Goal: Task Accomplishment & Management: Complete application form

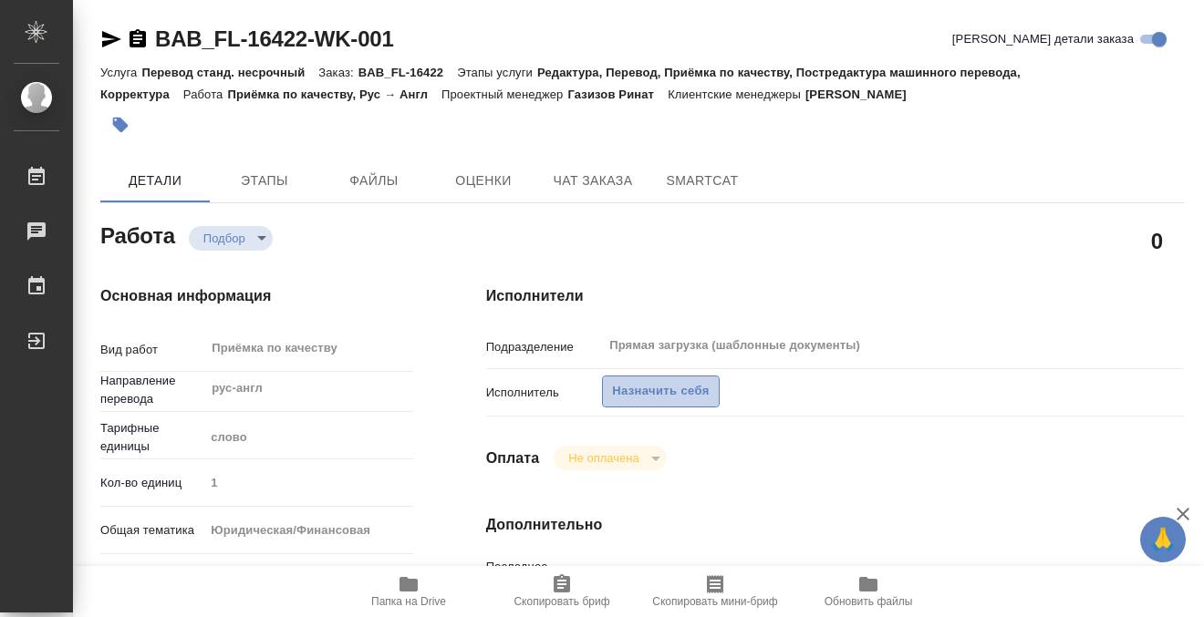
click at [655, 391] on span "Назначить себя" at bounding box center [660, 391] width 97 height 21
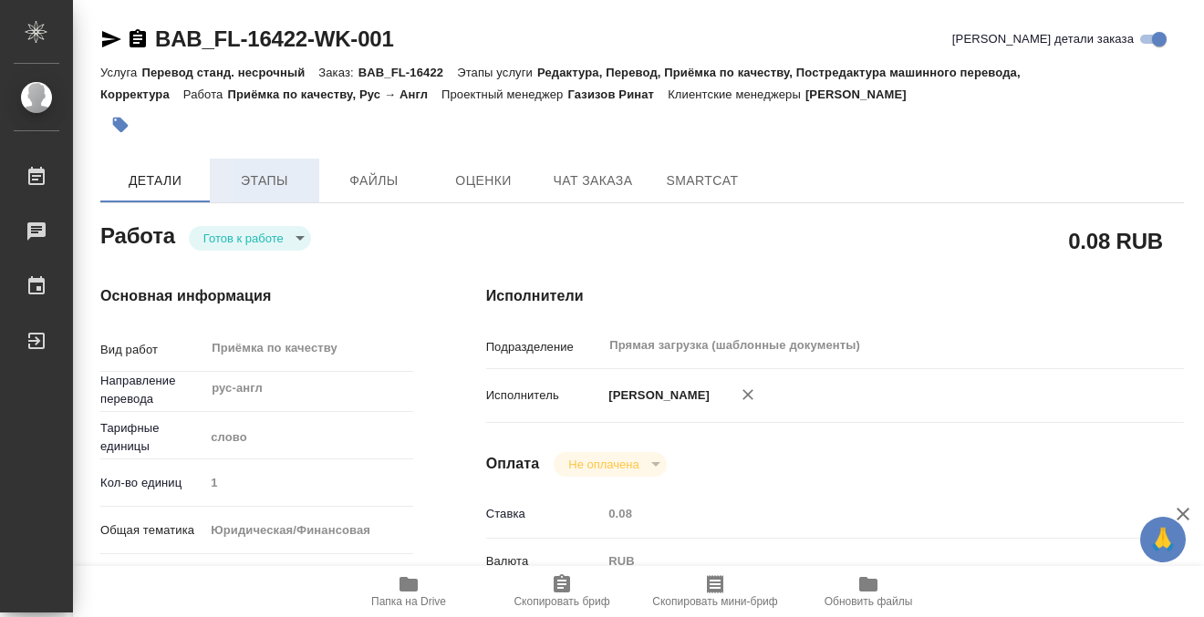
click at [279, 186] on span "Этапы" at bounding box center [265, 181] width 88 height 23
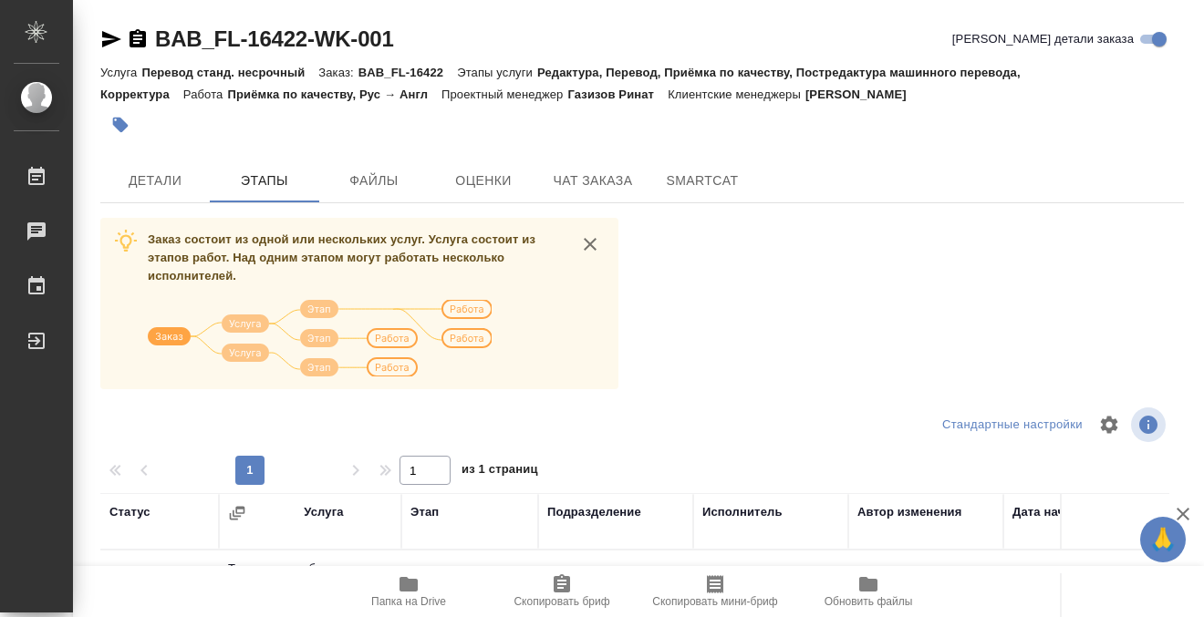
scroll to position [333, 0]
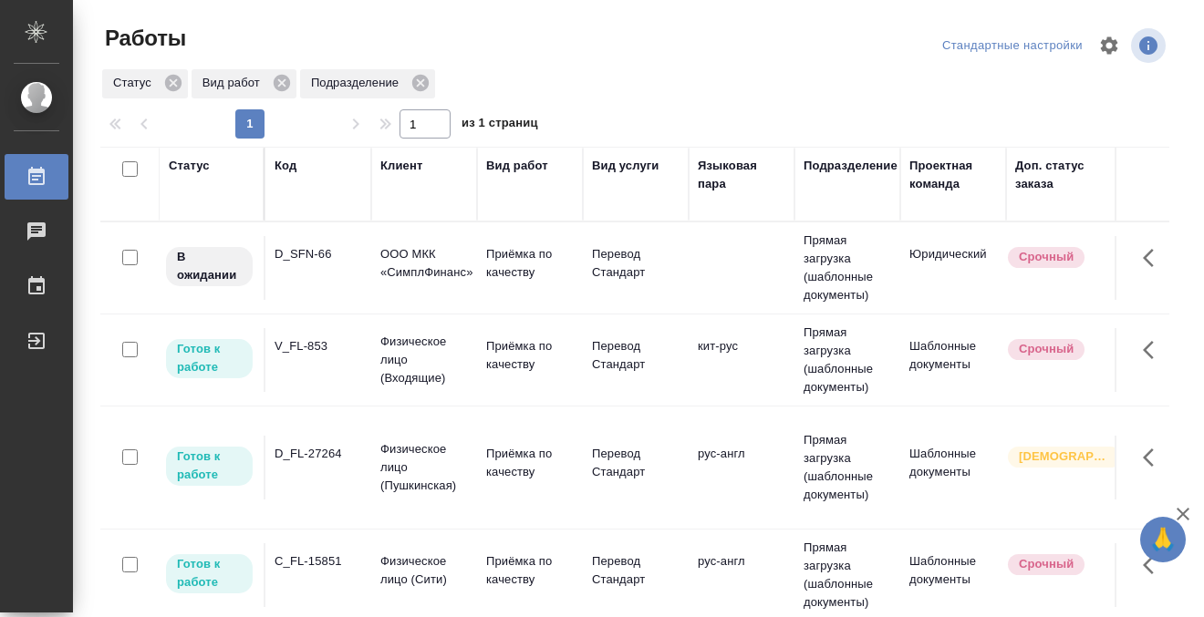
click at [344, 300] on td "V_FL-853" at bounding box center [318, 268] width 106 height 64
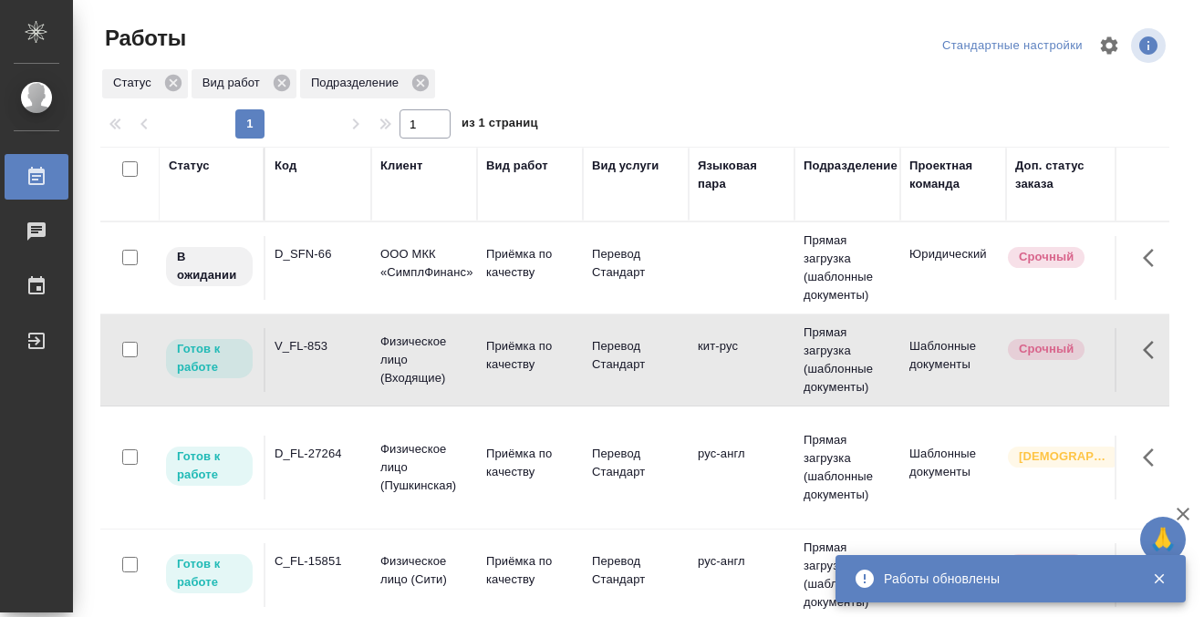
click at [335, 264] on div "C_FL-15851" at bounding box center [318, 254] width 88 height 18
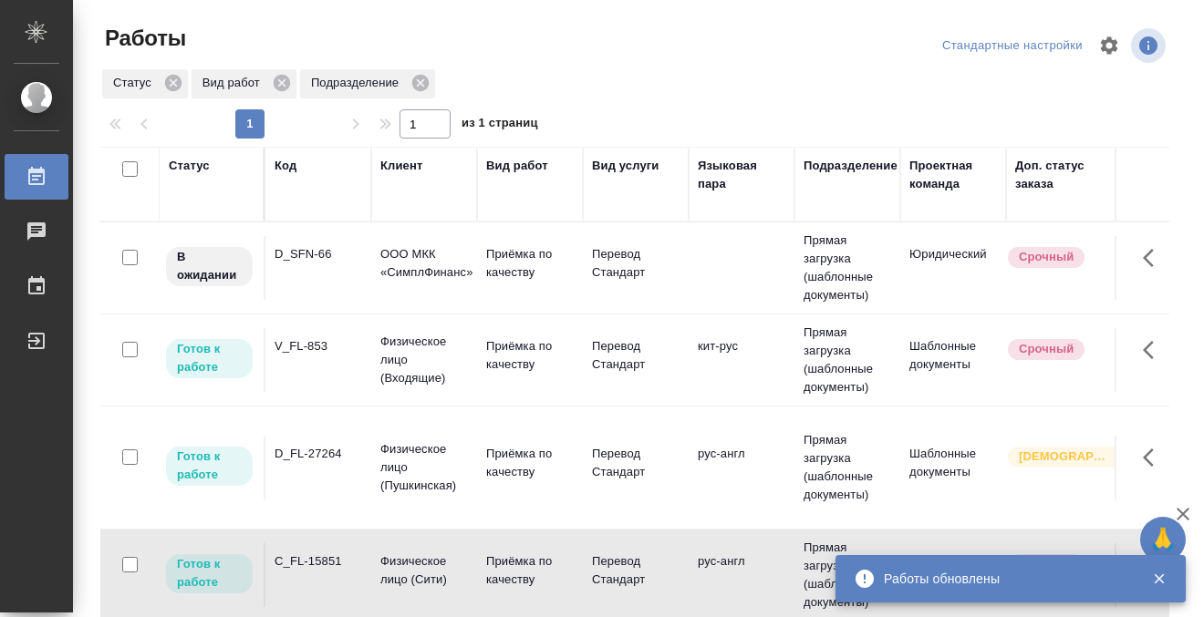
click at [335, 264] on div "C_FL-15851" at bounding box center [318, 254] width 88 height 18
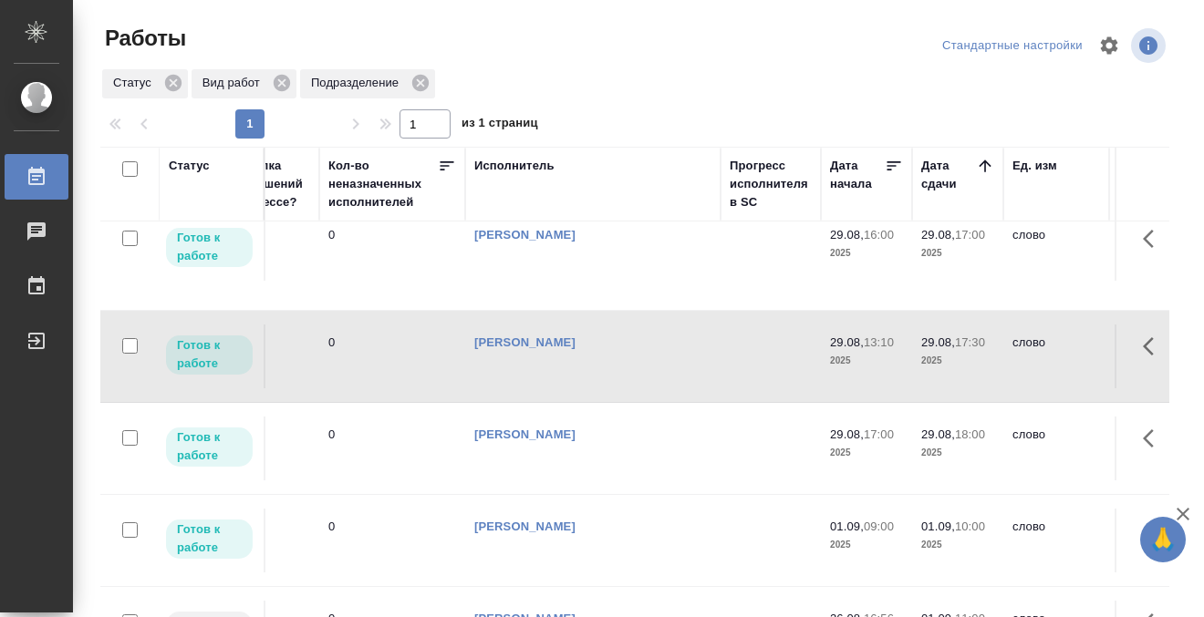
scroll to position [219, 0]
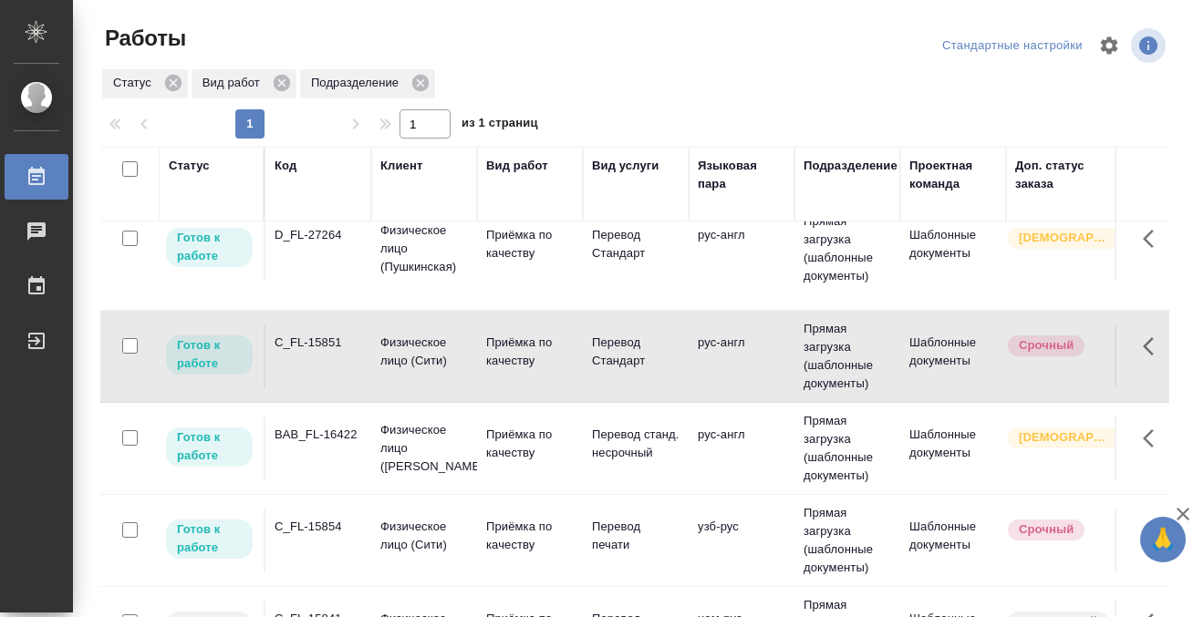
click at [323, 81] on td "C_FL-15854" at bounding box center [318, 49] width 106 height 64
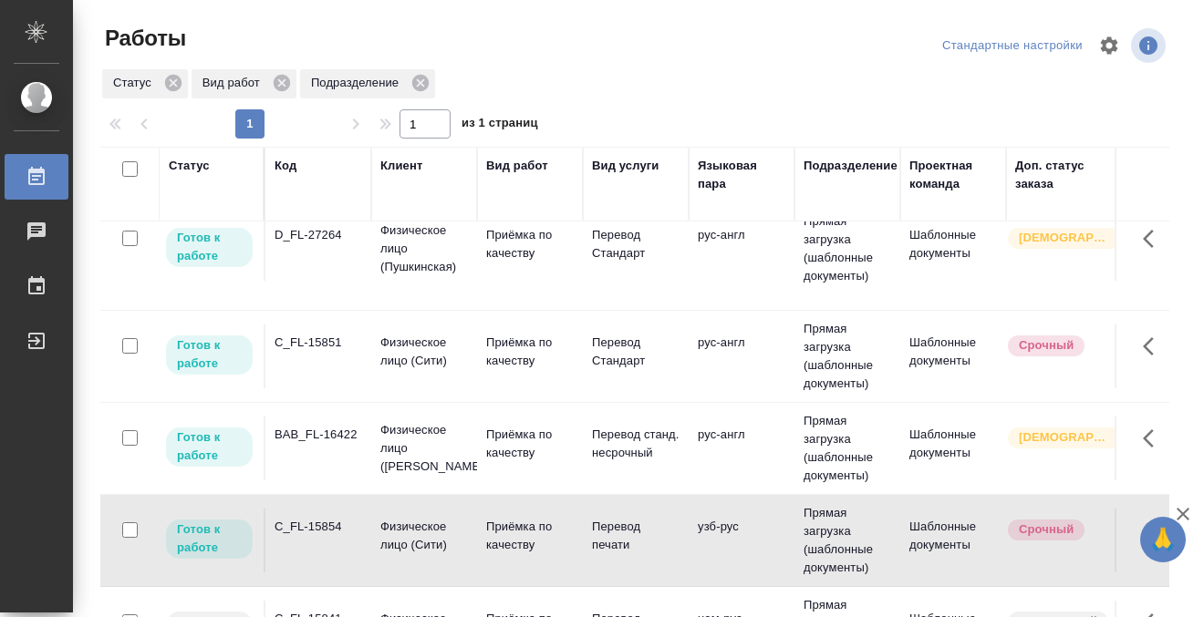
click at [323, 81] on td "C_FL-15854" at bounding box center [318, 49] width 106 height 64
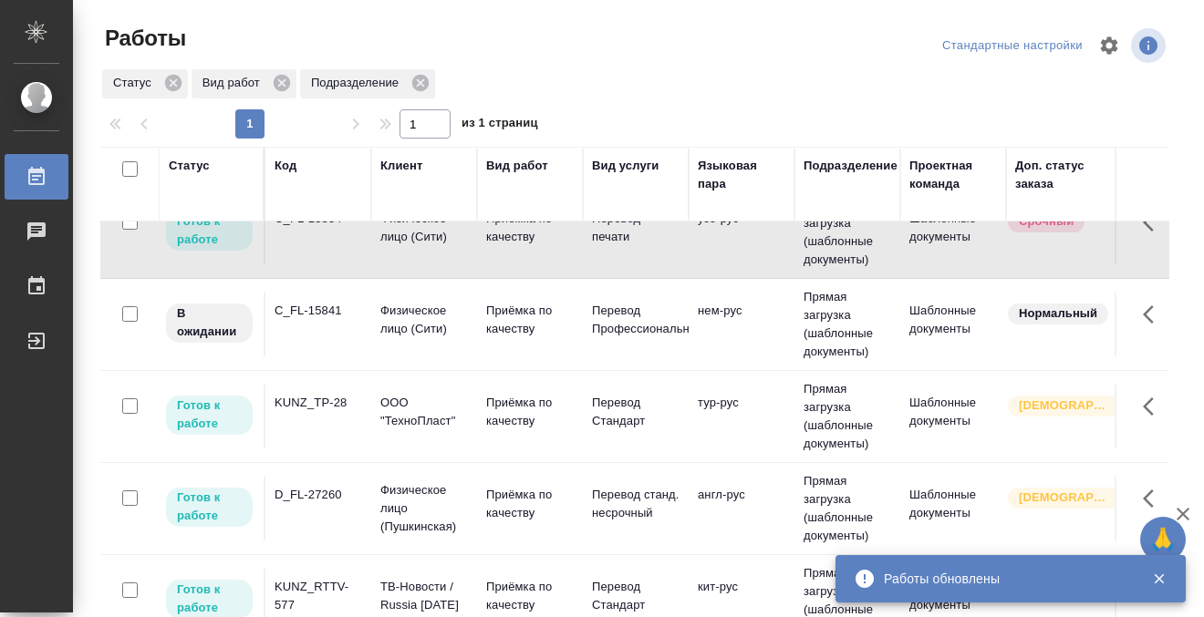
scroll to position [443, 0]
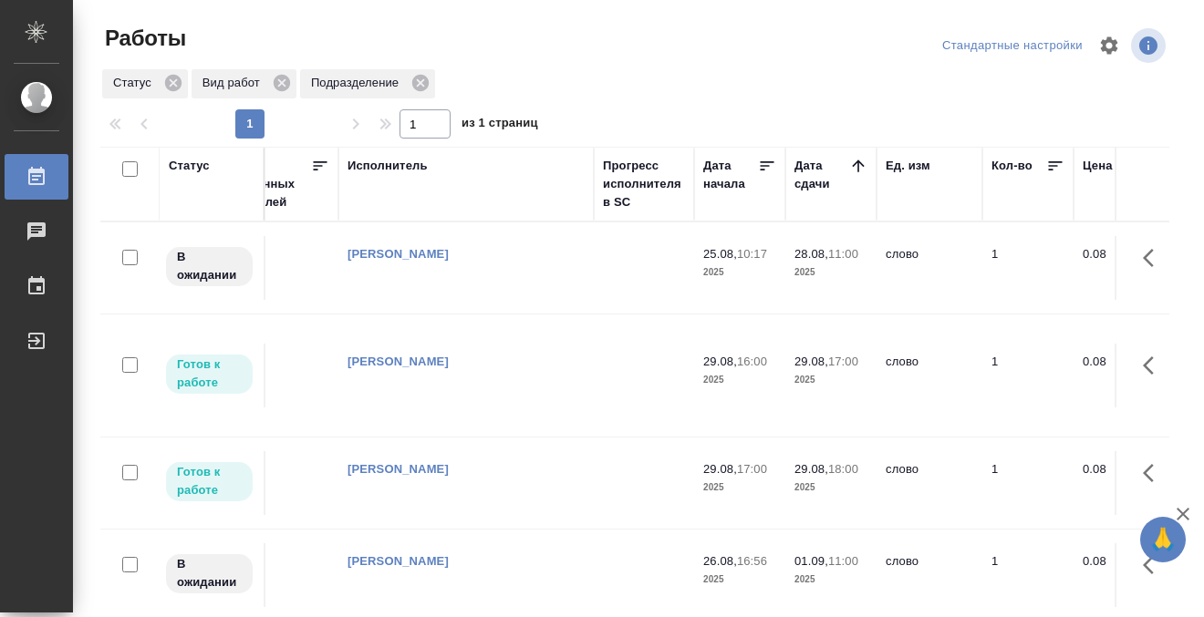
scroll to position [0, 0]
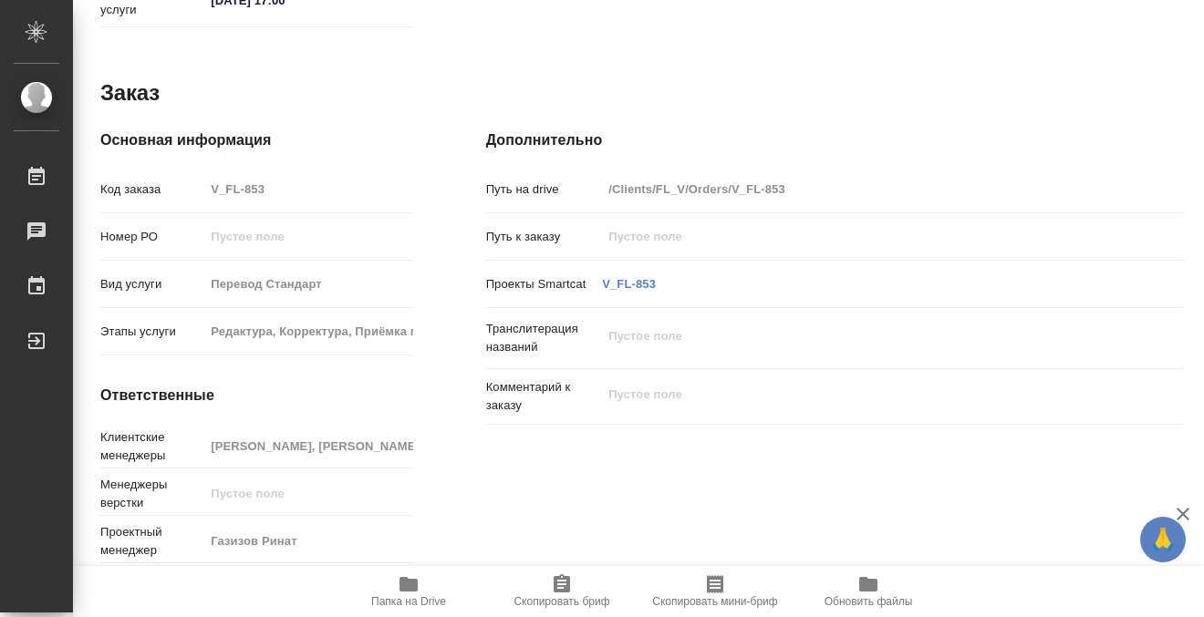
scroll to position [975, 0]
click at [415, 580] on icon "button" at bounding box center [408, 584] width 18 height 15
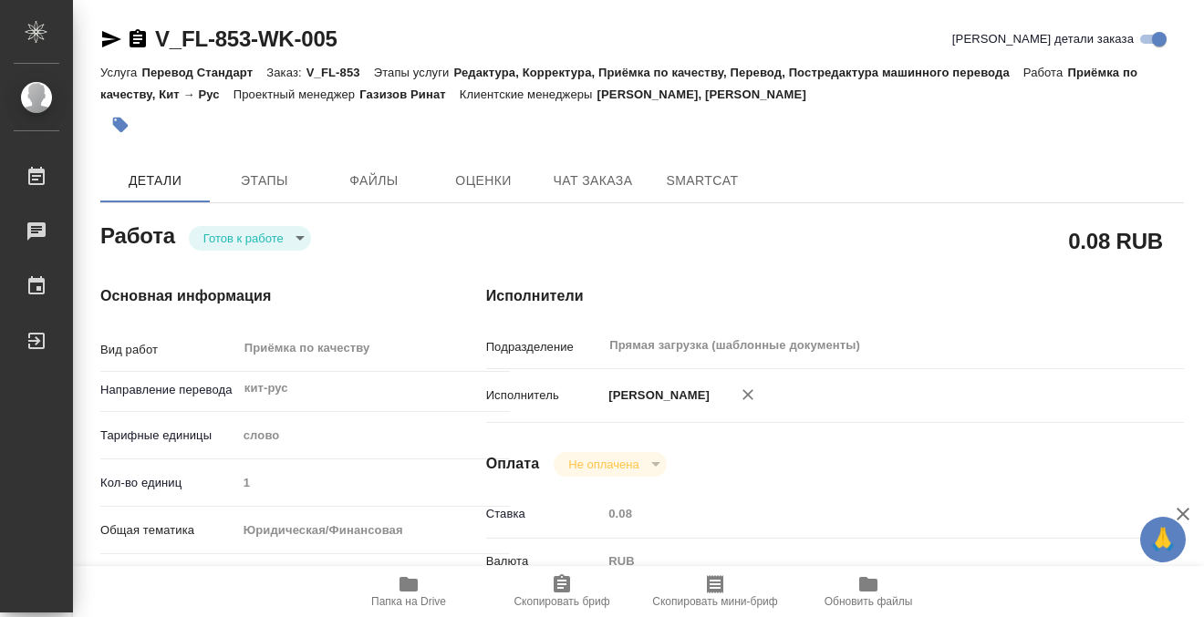
click at [124, 121] on icon "button" at bounding box center [121, 126] width 16 height 16
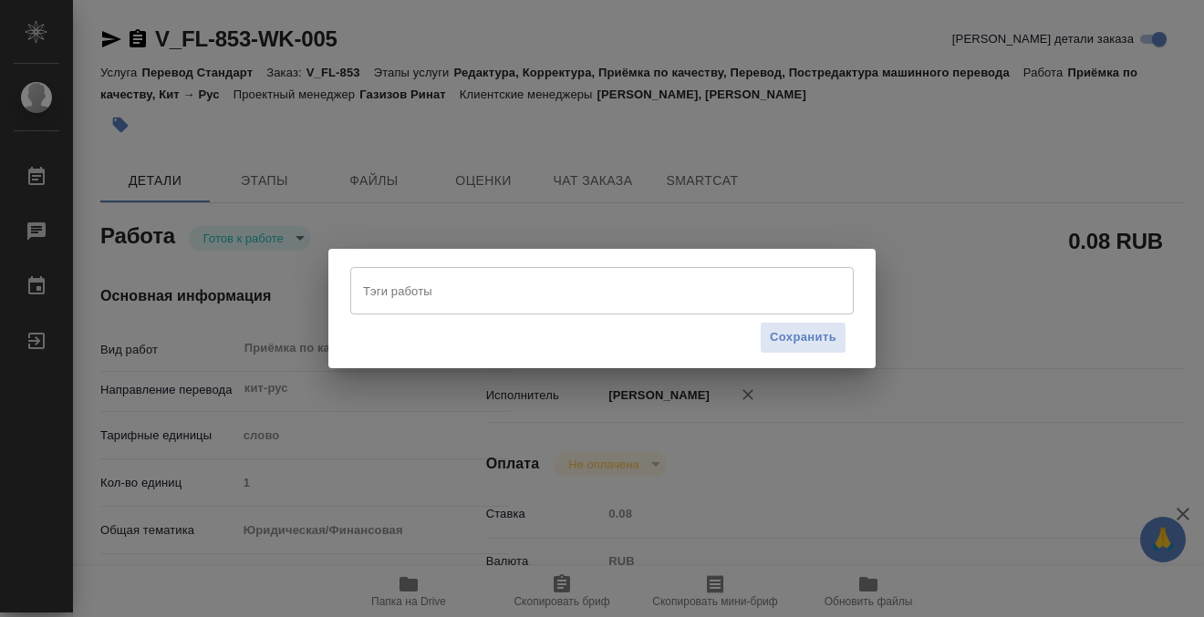
click at [409, 275] on input "Тэги работы" at bounding box center [584, 290] width 452 height 31
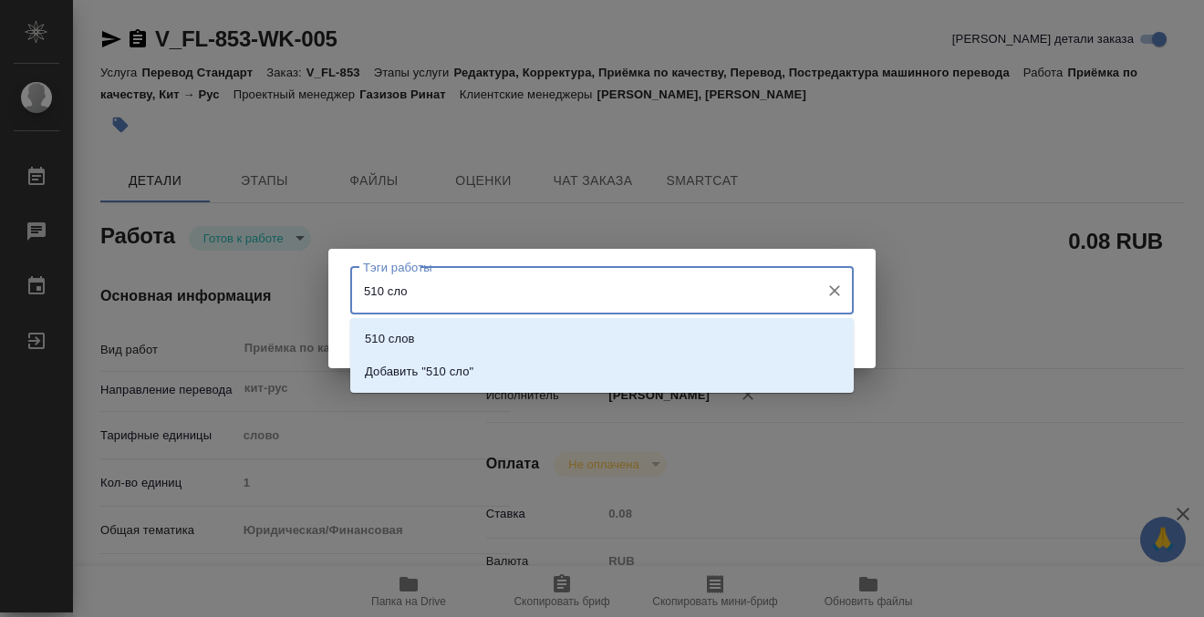
type input "510 слов"
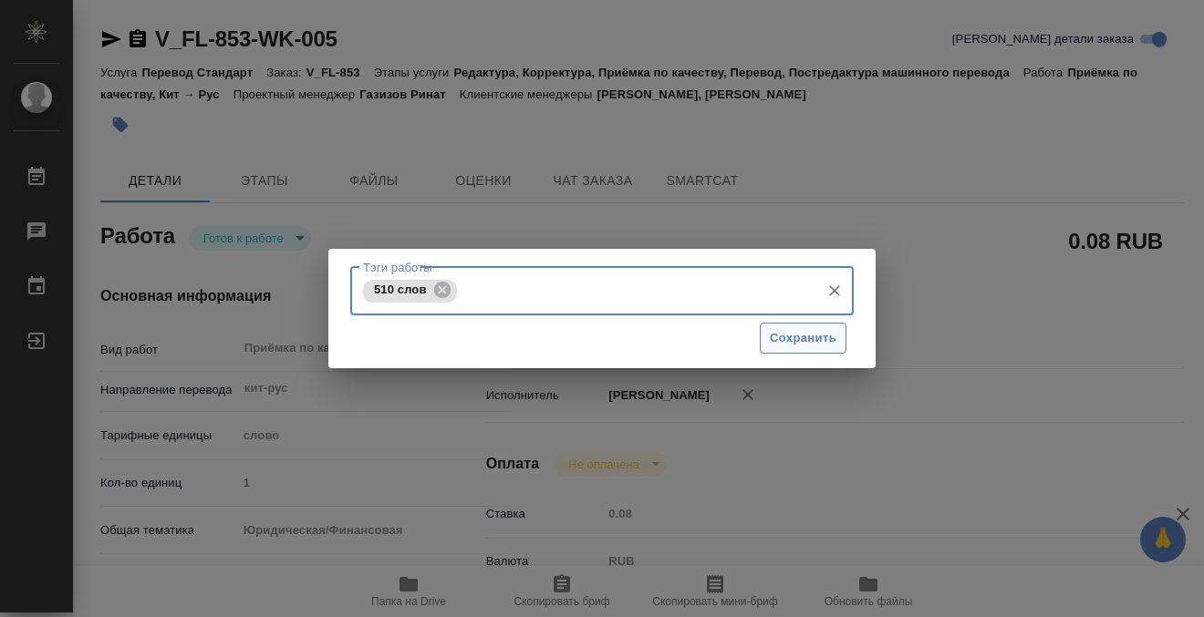
click at [788, 340] on span "Сохранить" at bounding box center [803, 338] width 67 height 21
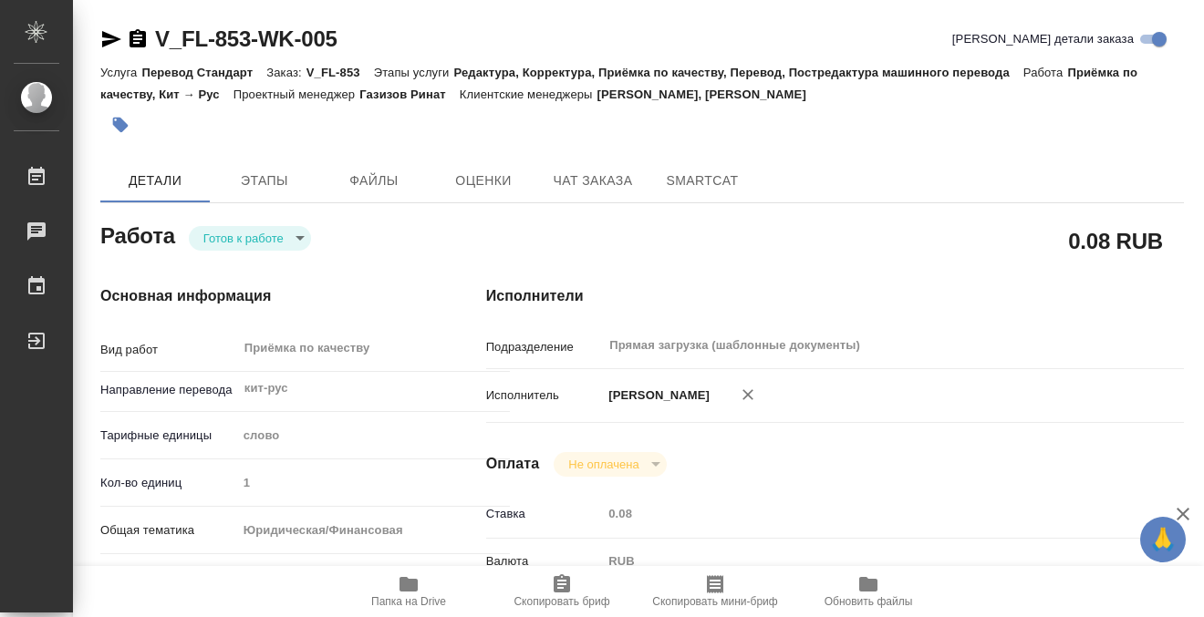
type input "readyForWork"
type input "кит-рус"
type input "5a8b1489cc6b4906c91bfd90"
type input "1"
type input "yr-fn"
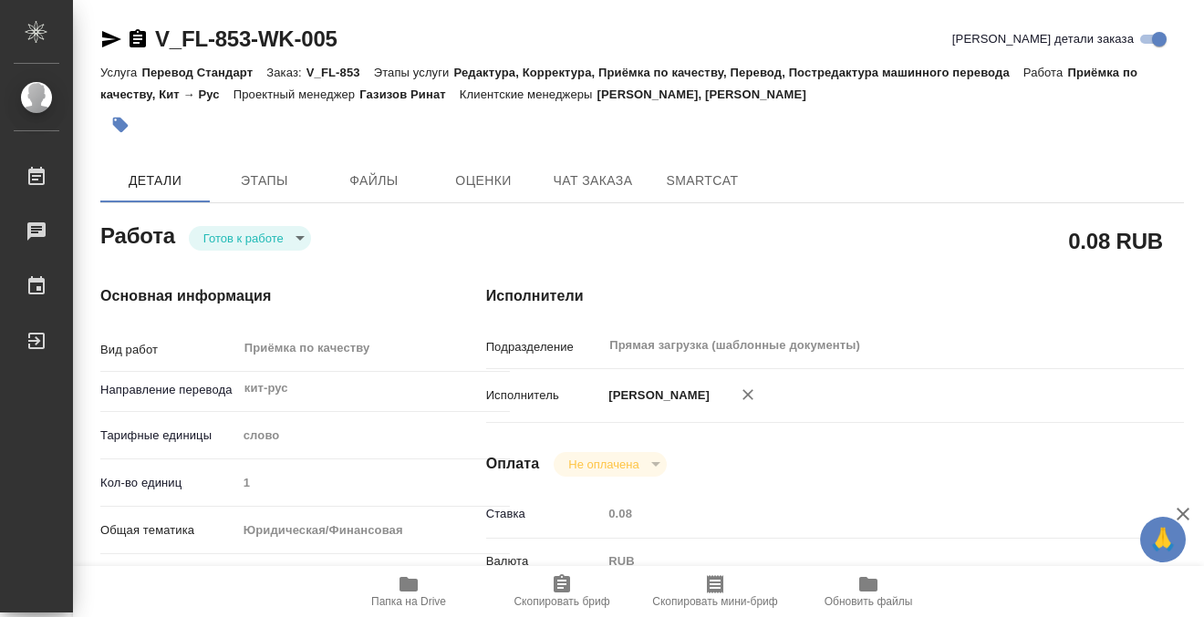
type input "5f647205b73bc97568ca66c0"
checkbox input "true"
type input "29.08.2025 16:00"
type input "29.08.2025 17:00"
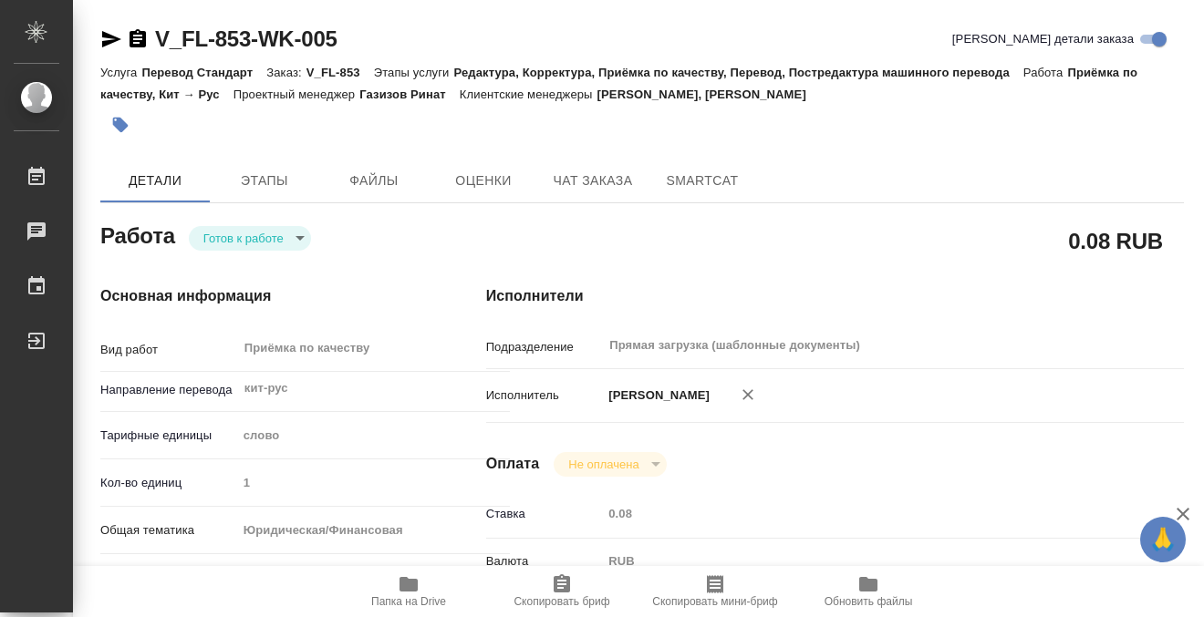
type input "Прямая загрузка (шаблонные документы)"
type input "notPayed"
type input "0.08"
type input "RUB"
type input "[PERSON_NAME]"
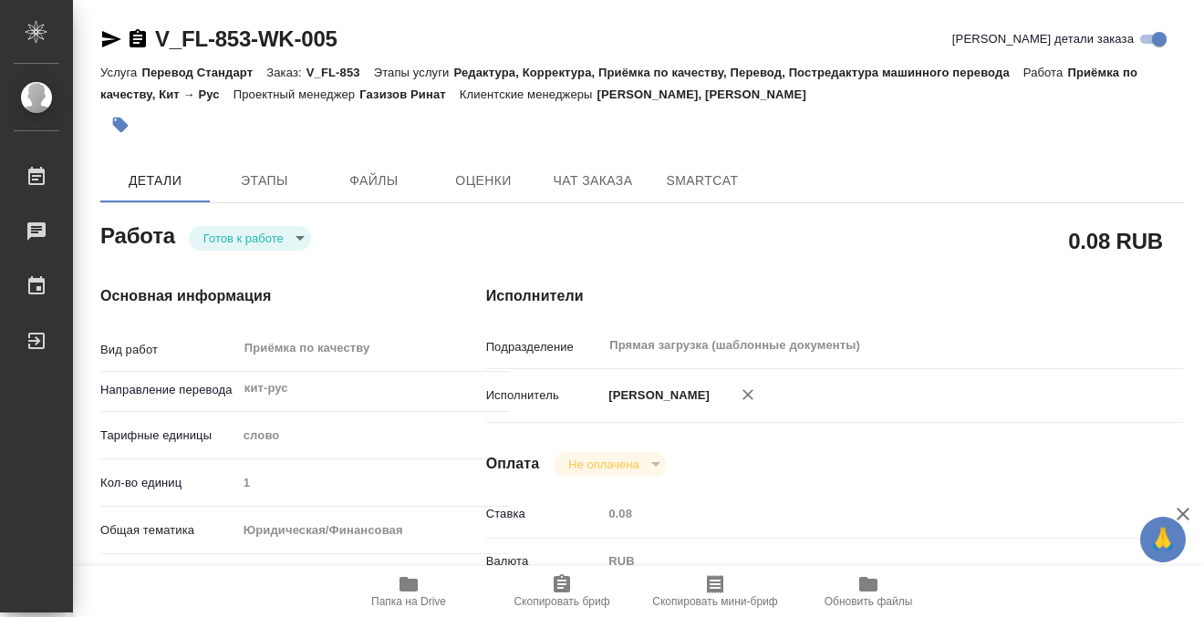
type input "V_FL-853"
type input "Перевод Стандарт"
type input "Редактура, Корректура, Приёмка по качеству, Перевод, Постредактура машинного пе…"
type input "Веселова Юлия, Касымов Тимур"
type input "/Clients/FL_V/Orders/V_FL-853"
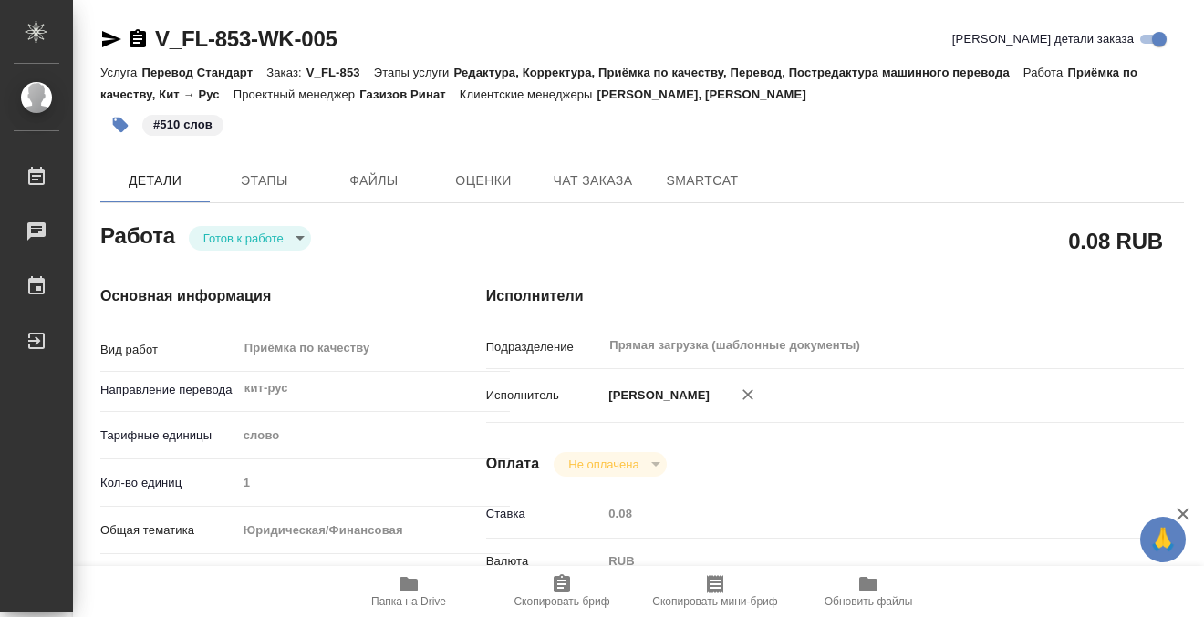
click at [274, 231] on body "🙏 .cls-1 fill:#fff; AWATERA Kobzeva Elizaveta Работы 0 Чаты График Выйти V_FL-8…" at bounding box center [602, 308] width 1204 height 617
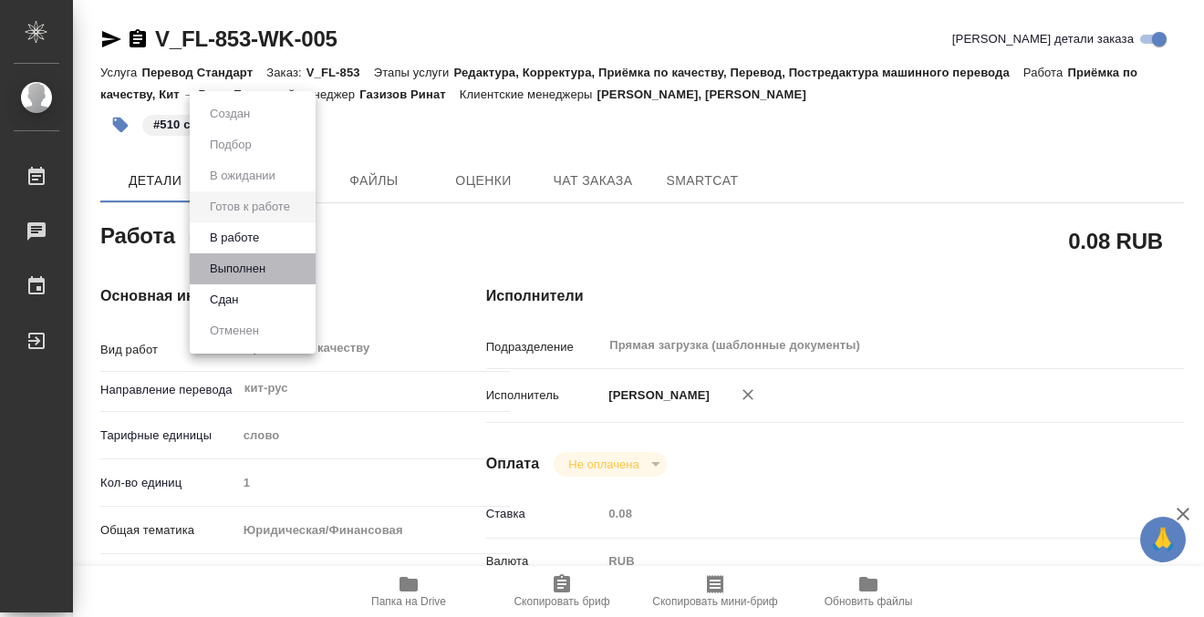
click at [292, 270] on li "Выполнен" at bounding box center [253, 269] width 126 height 31
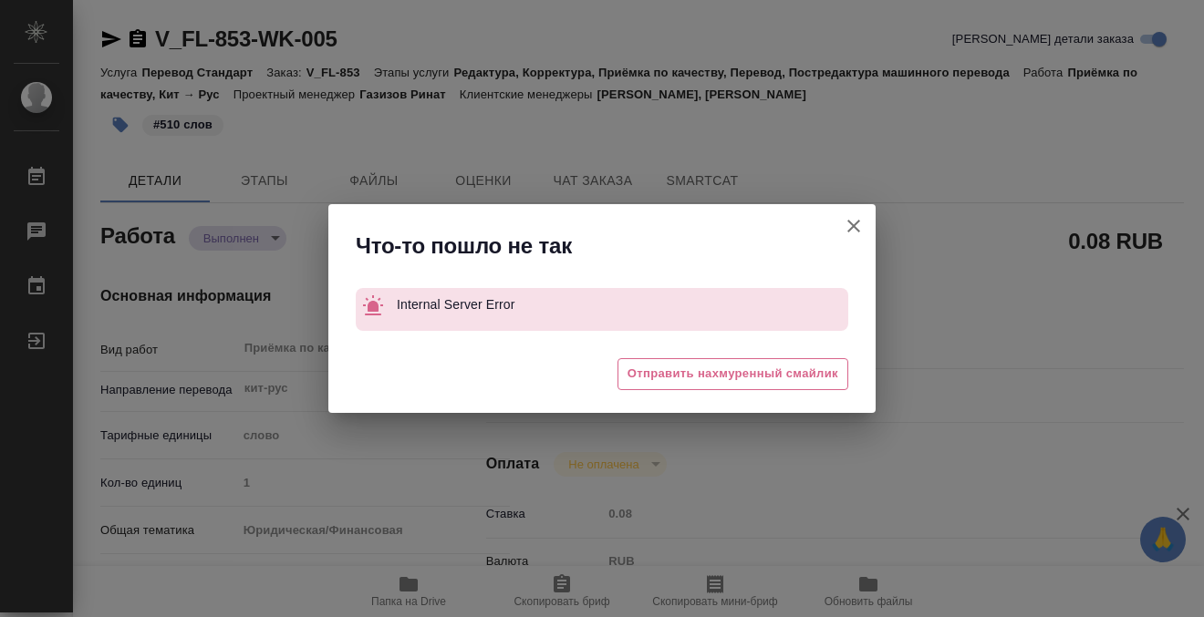
type textarea "x"
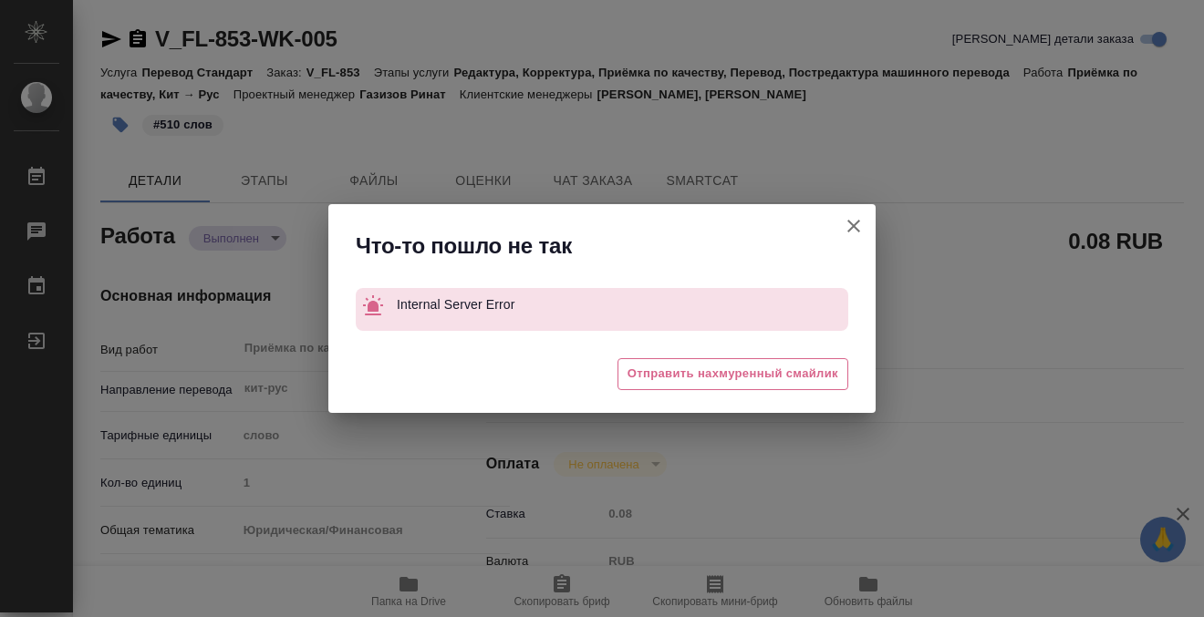
type textarea "x"
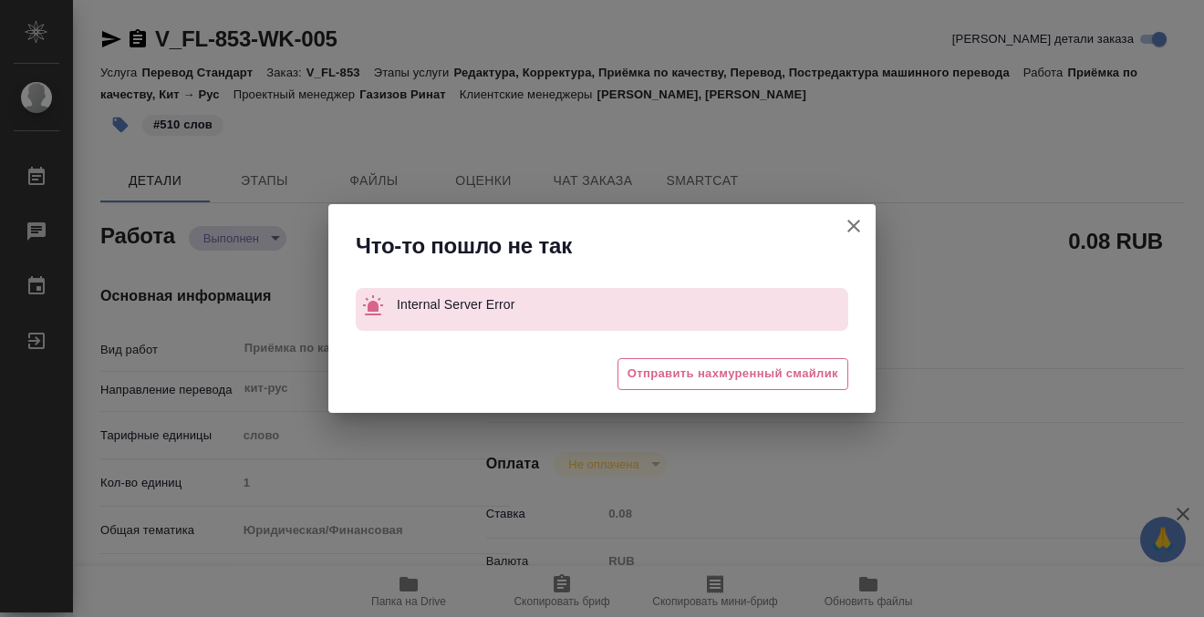
type textarea "x"
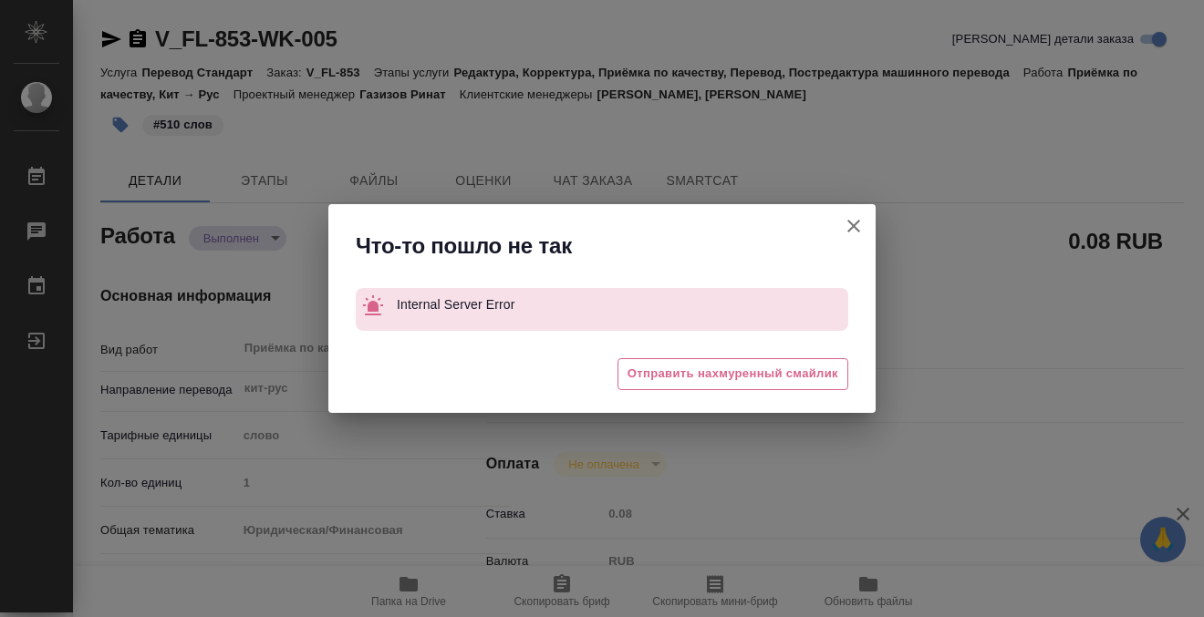
click at [851, 226] on icon "button" at bounding box center [854, 226] width 22 height 22
type textarea "x"
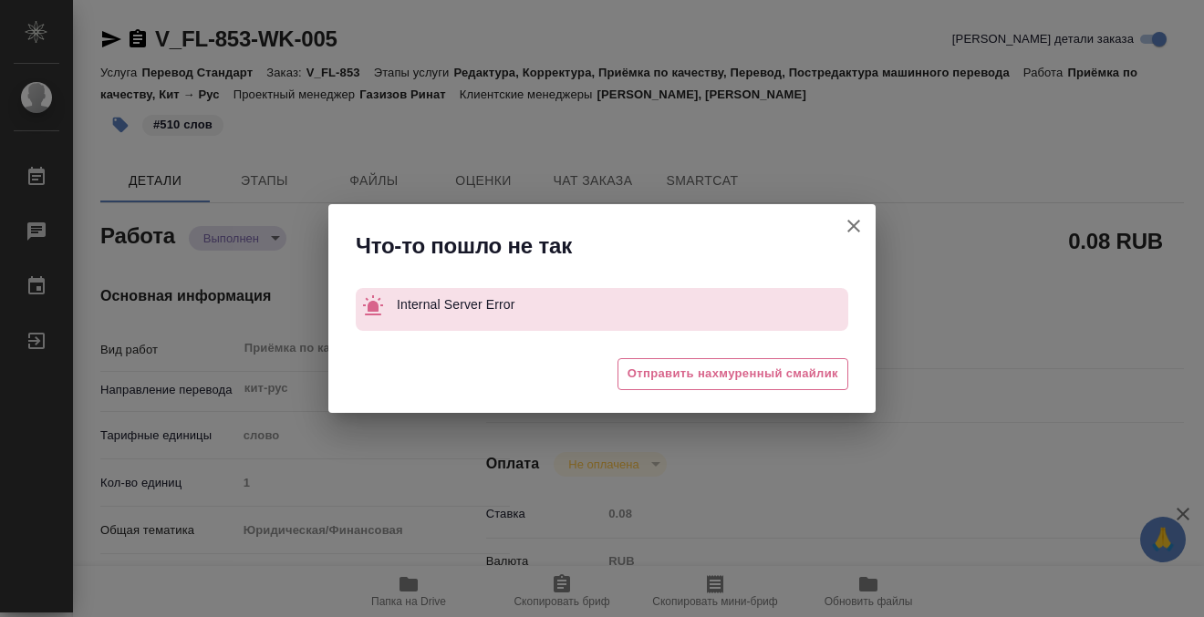
type textarea "x"
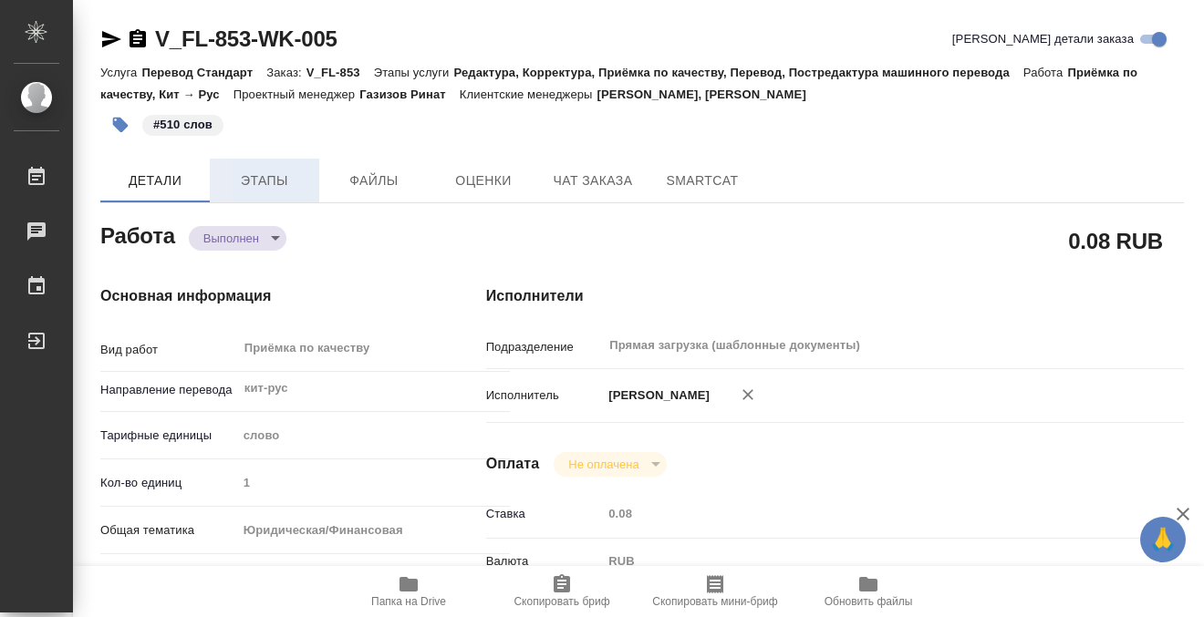
click at [279, 179] on span "Этапы" at bounding box center [265, 181] width 88 height 23
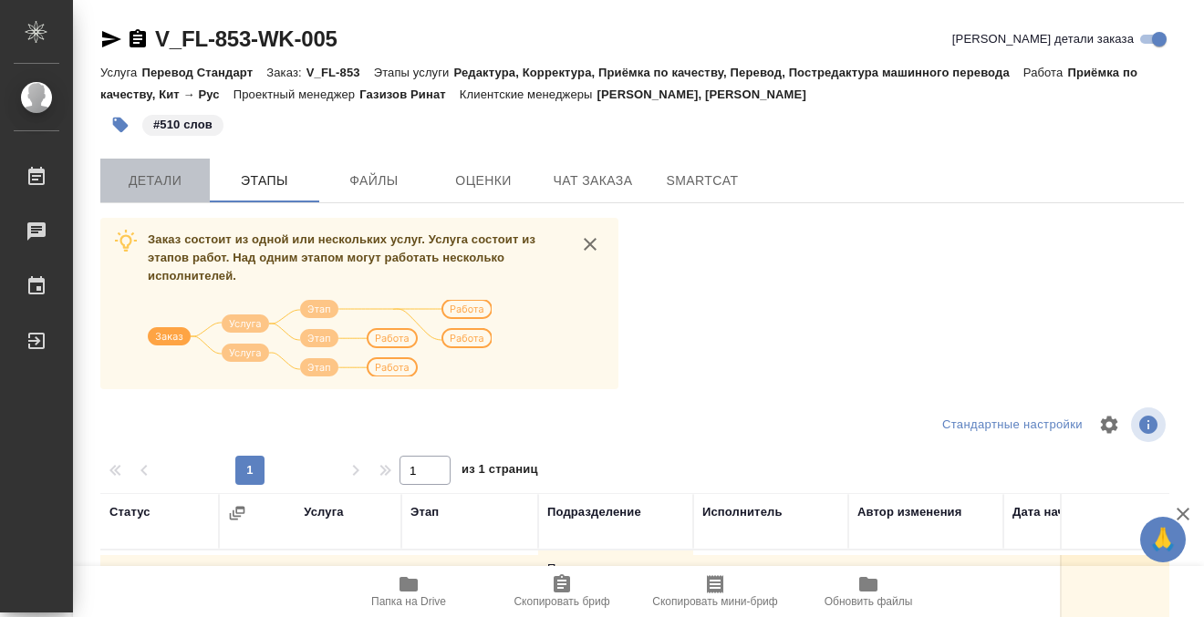
click at [188, 185] on span "Детали" at bounding box center [155, 181] width 88 height 23
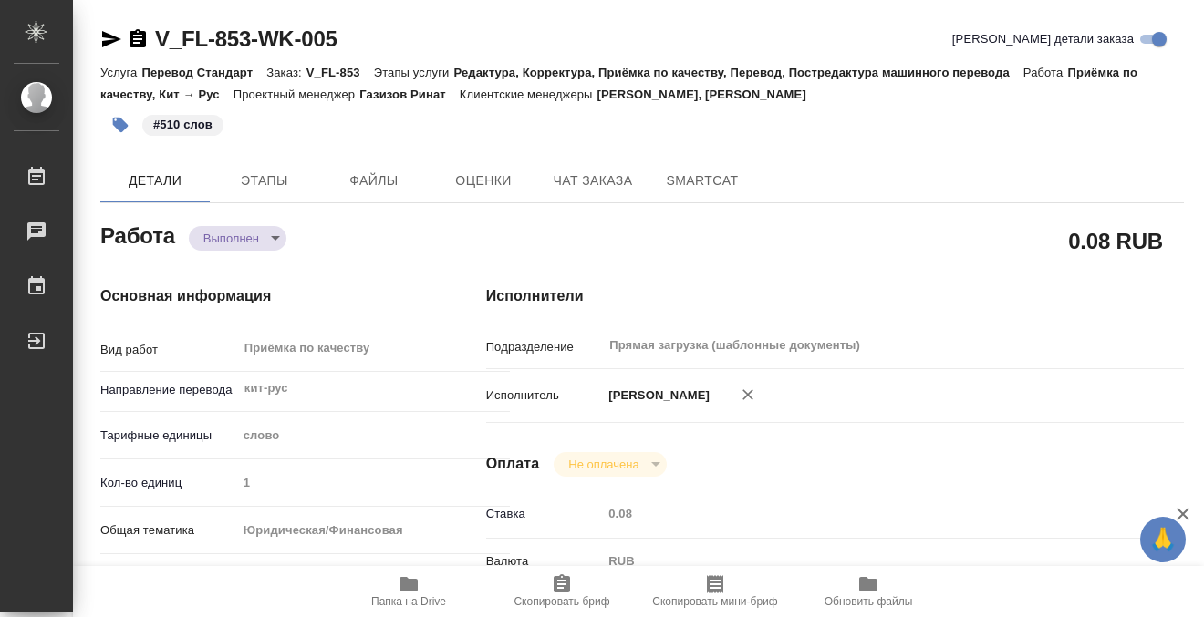
type textarea "x"
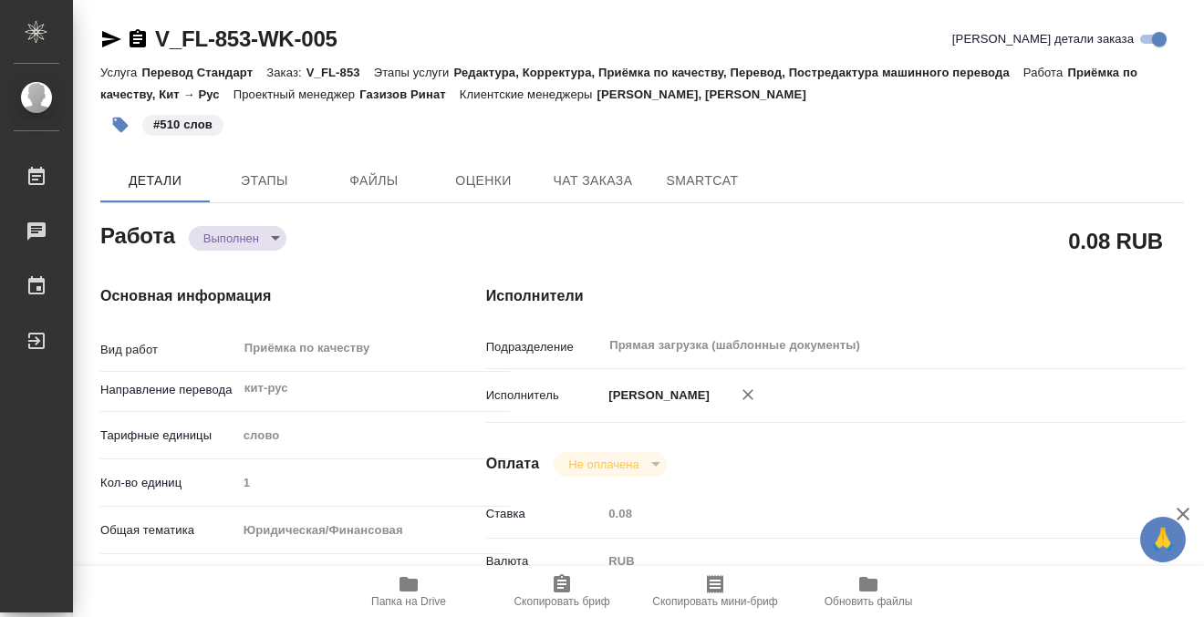
type textarea "x"
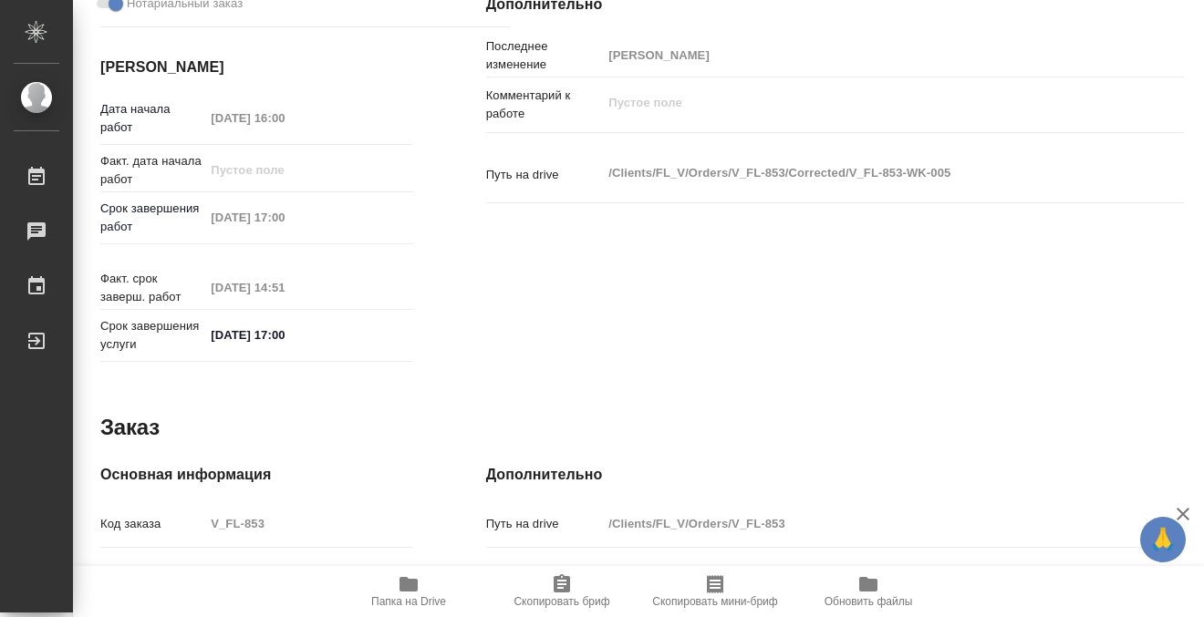
type textarea "x"
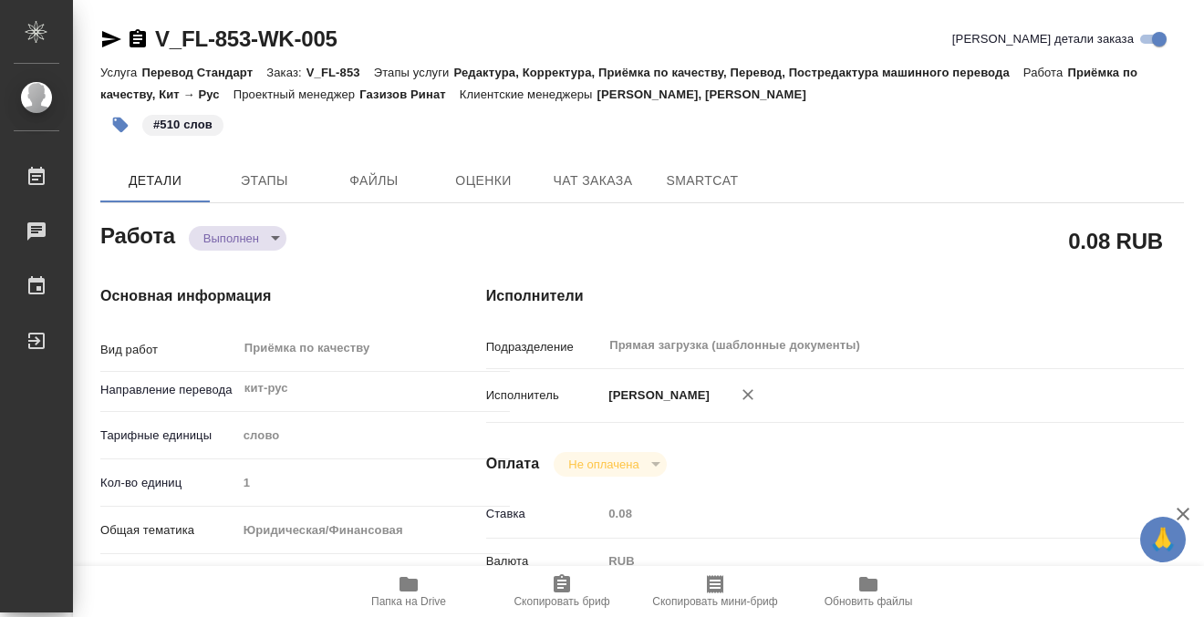
type textarea "x"
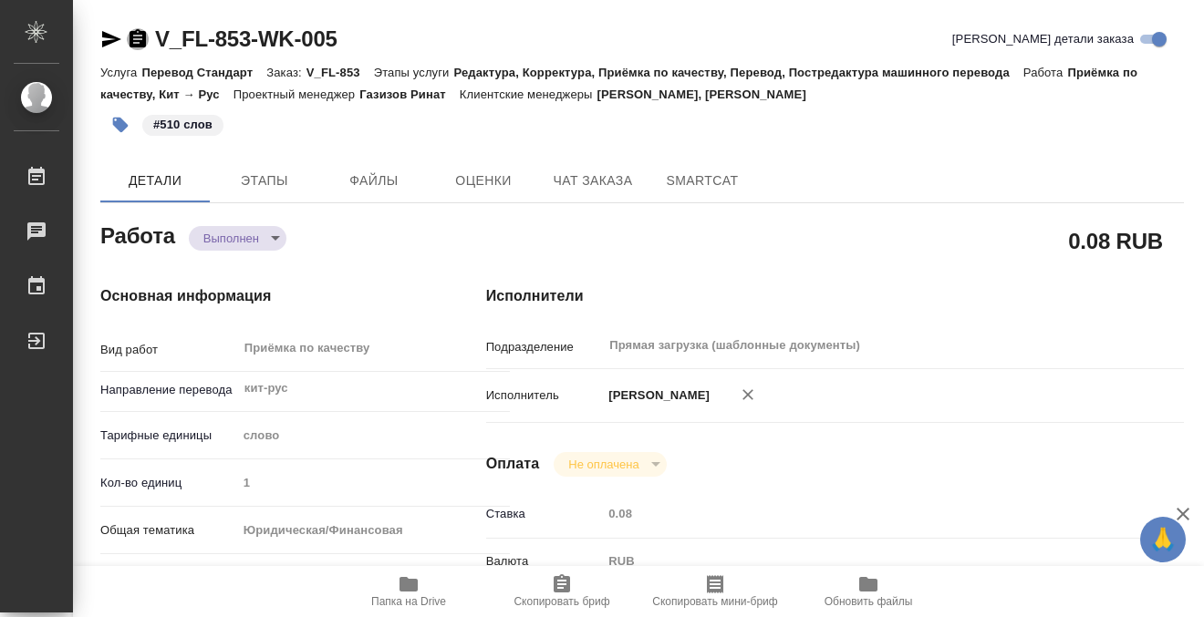
type textarea "x"
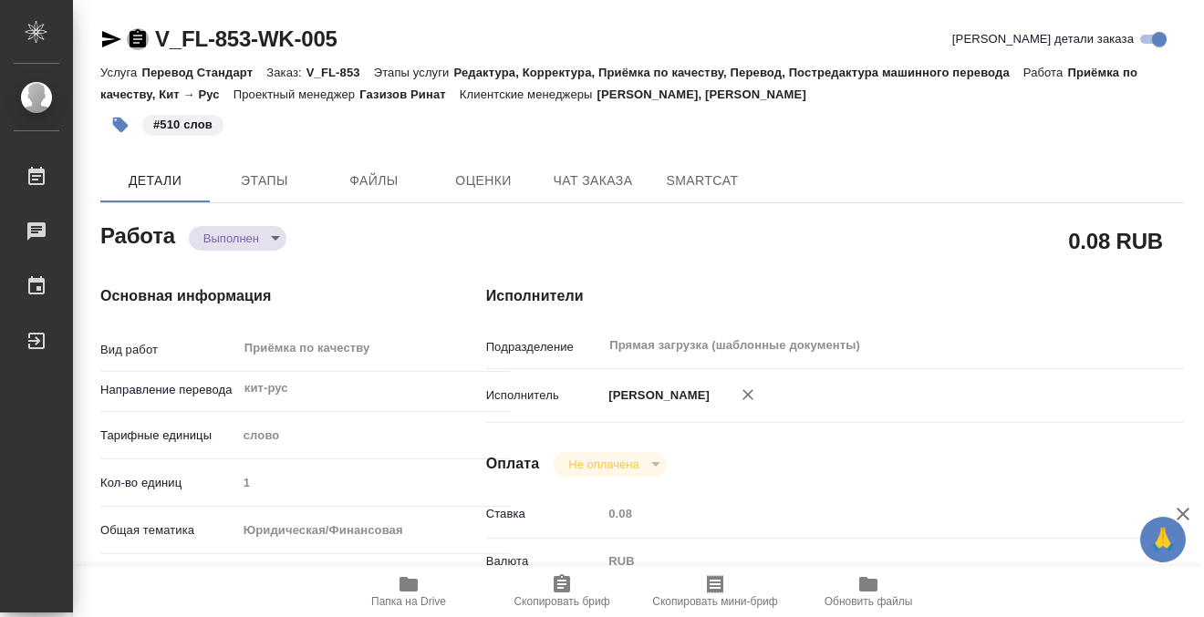
click at [140, 31] on icon "button" at bounding box center [137, 38] width 16 height 18
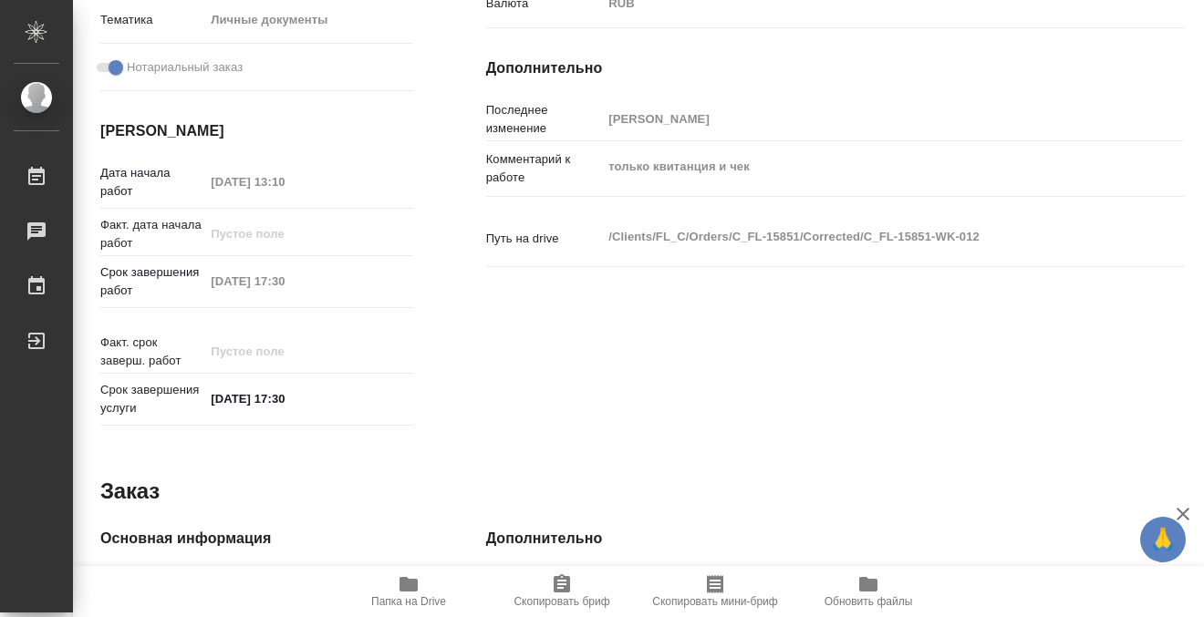
scroll to position [975, 0]
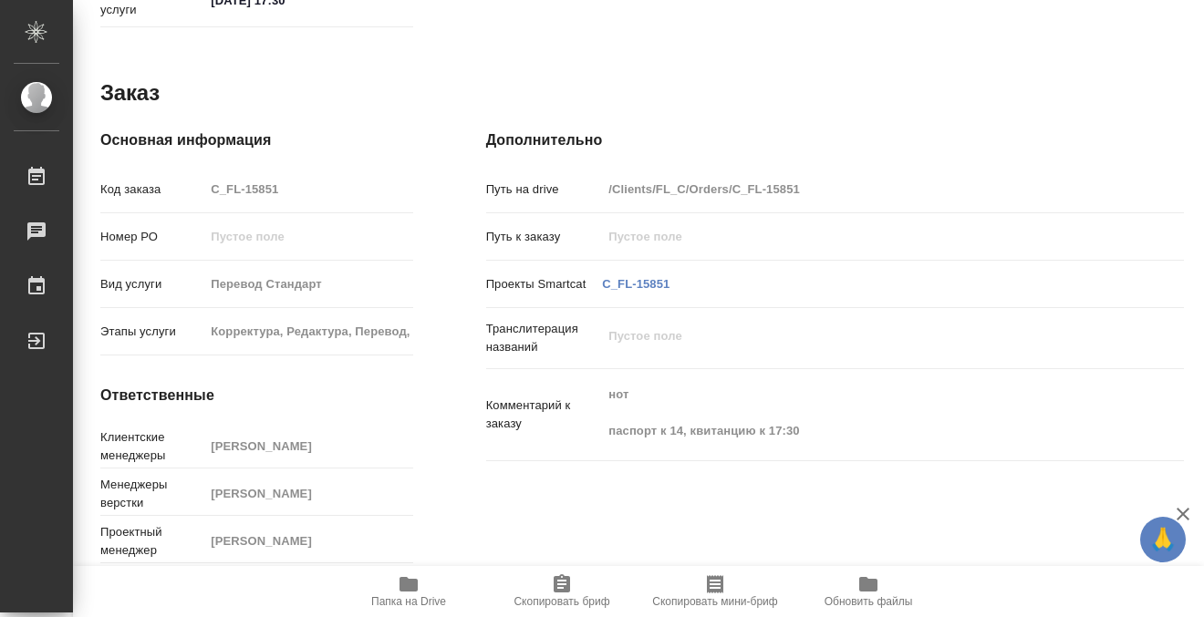
click at [398, 585] on icon "button" at bounding box center [409, 585] width 22 height 22
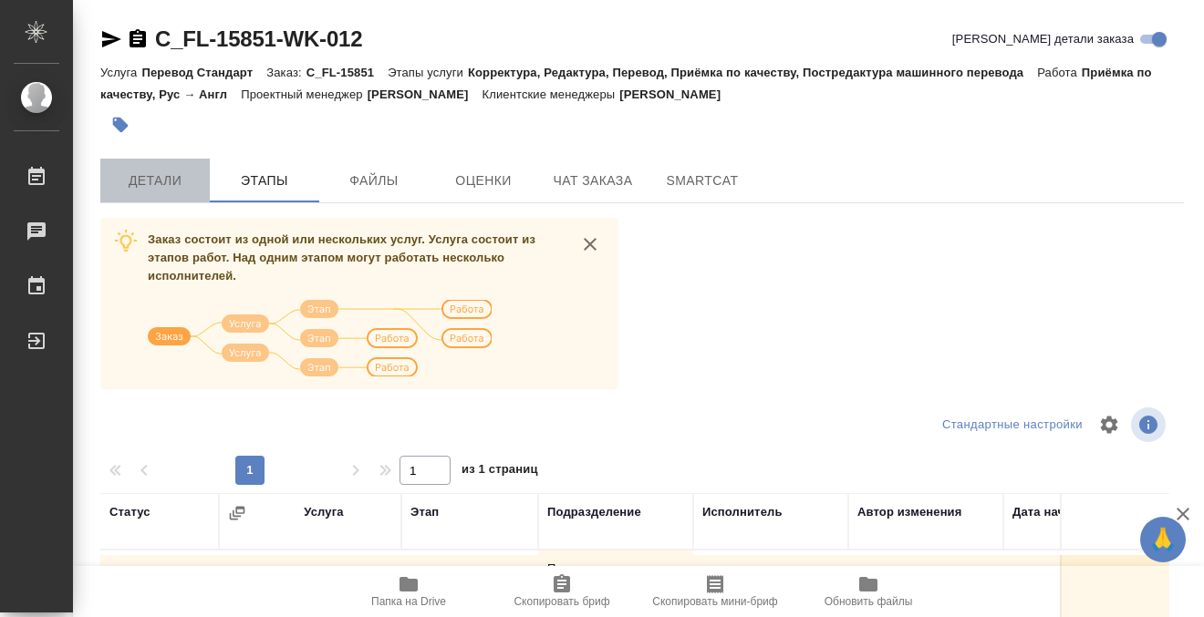
click at [162, 170] on span "Детали" at bounding box center [155, 181] width 88 height 23
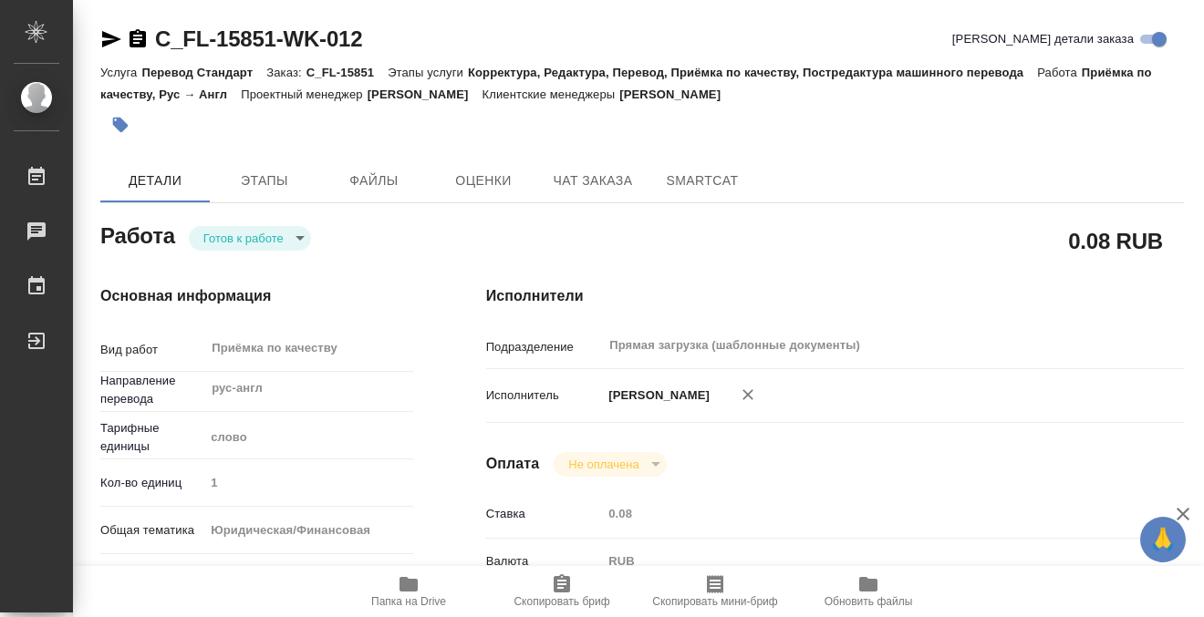
type textarea "x"
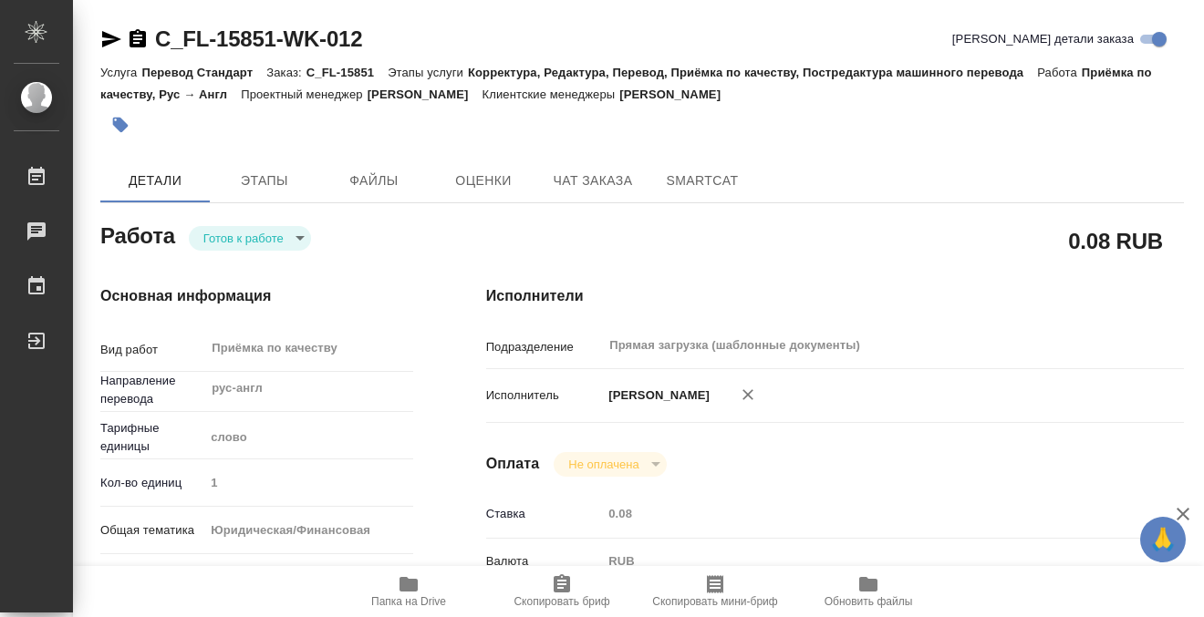
type textarea "x"
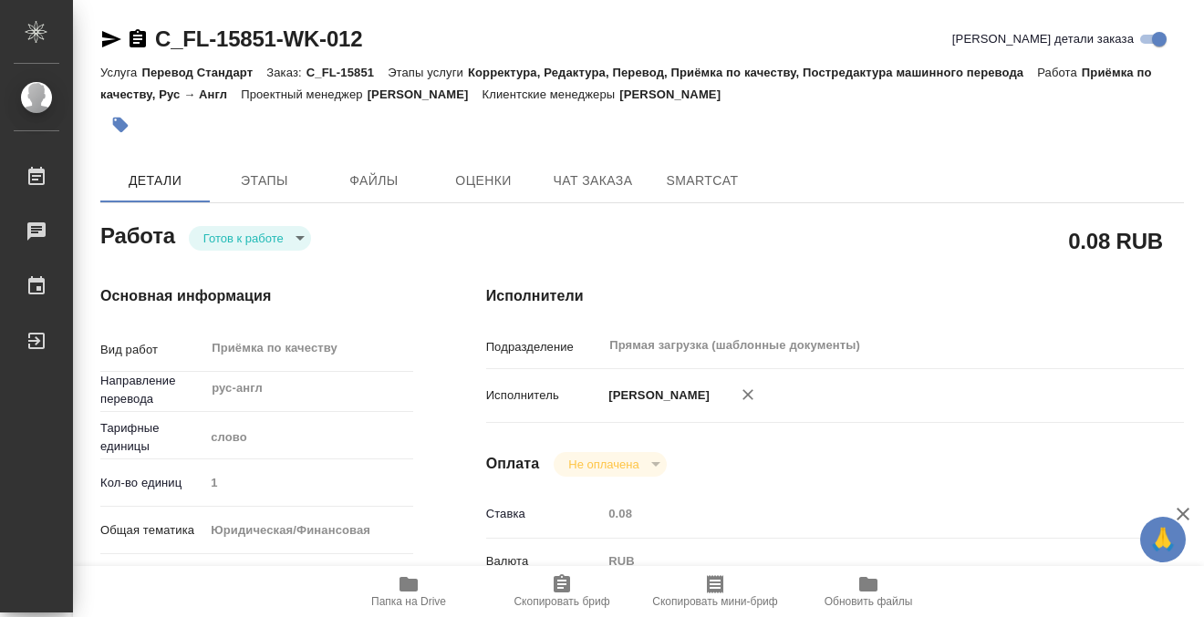
click at [120, 119] on icon "button" at bounding box center [121, 126] width 16 height 16
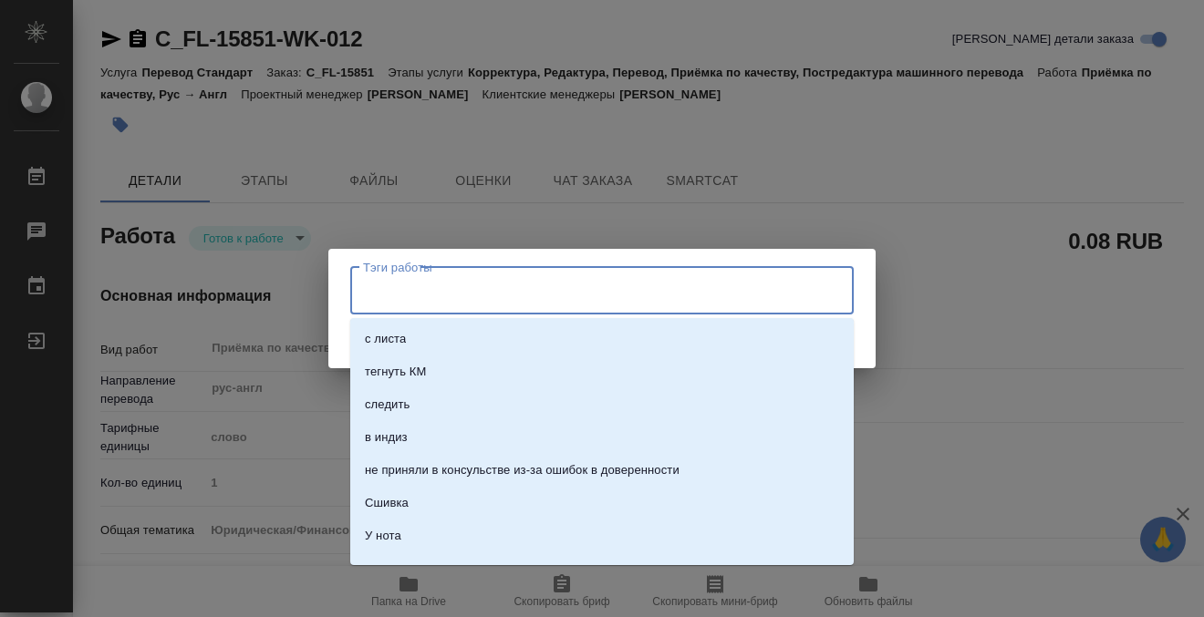
click at [440, 296] on input "Тэги работы" at bounding box center [584, 290] width 452 height 31
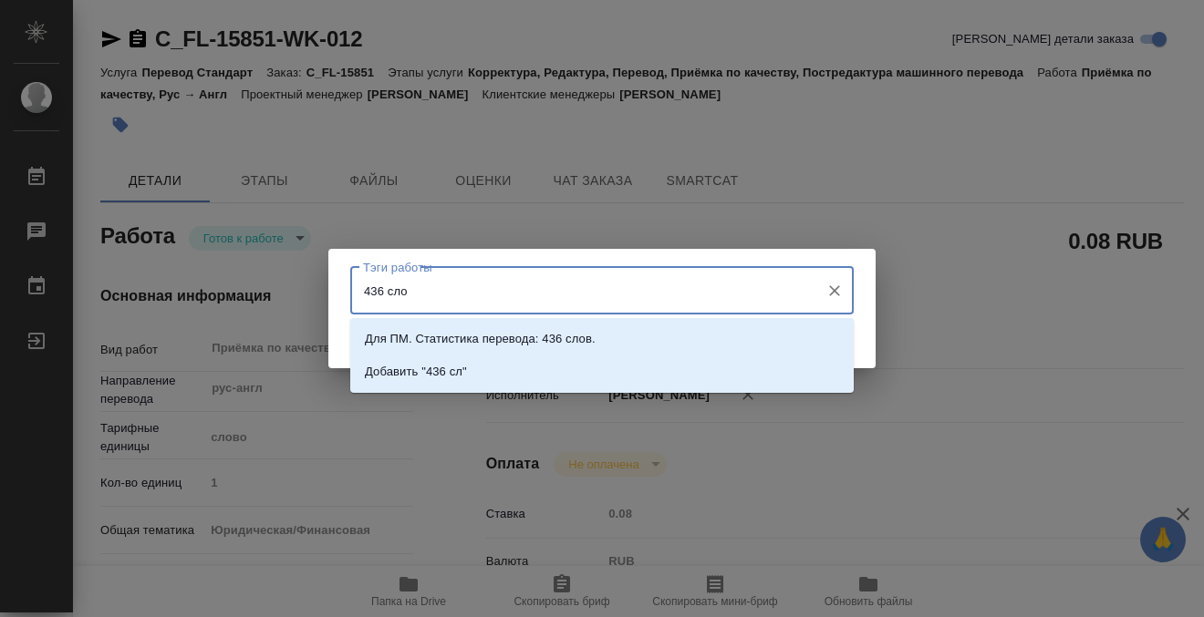
type input "436 слов"
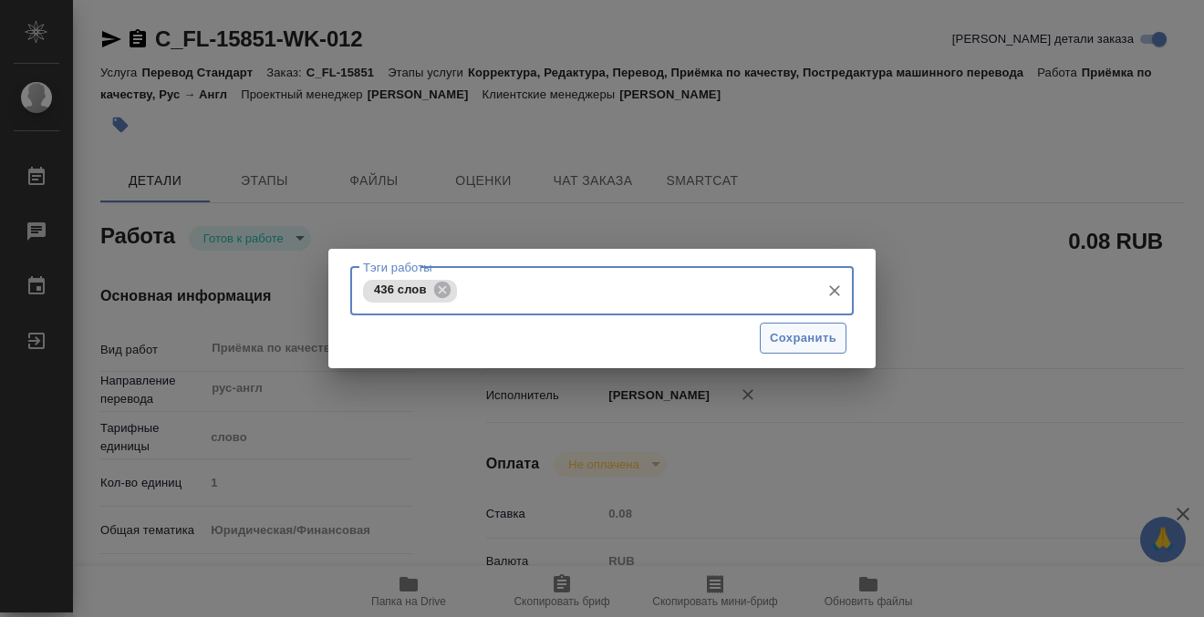
click at [780, 328] on span "Сохранить" at bounding box center [803, 338] width 67 height 21
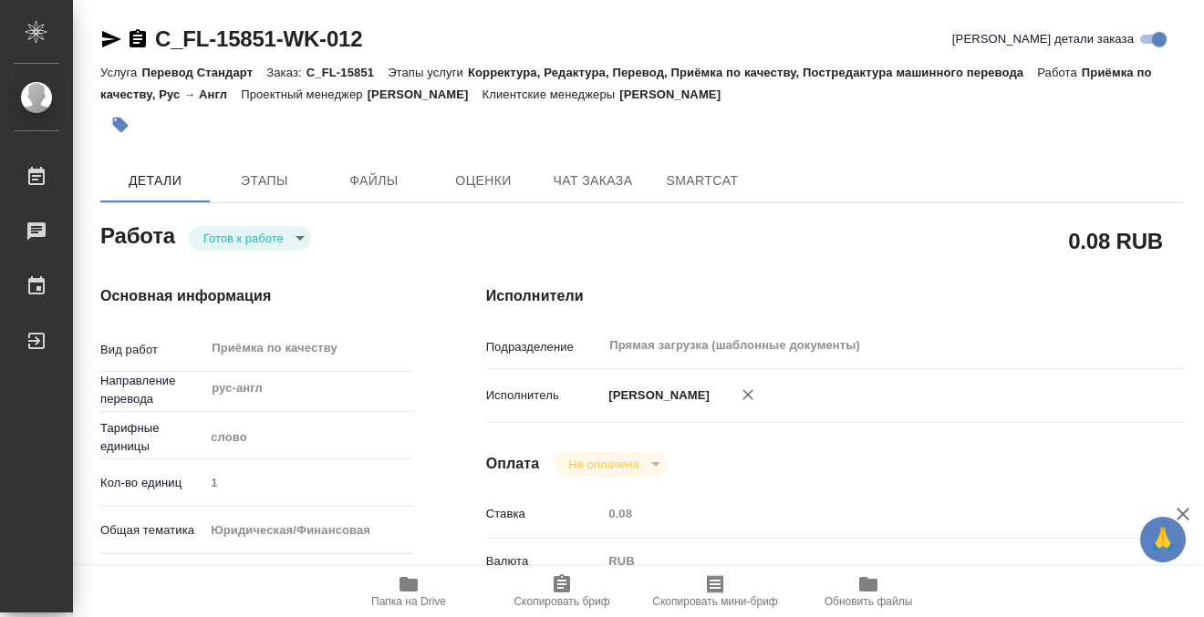
type input "readyForWork"
type textarea "Приёмка по качеству"
type textarea "x"
type input "рус-англ"
type input "5a8b1489cc6b4906c91bfd90"
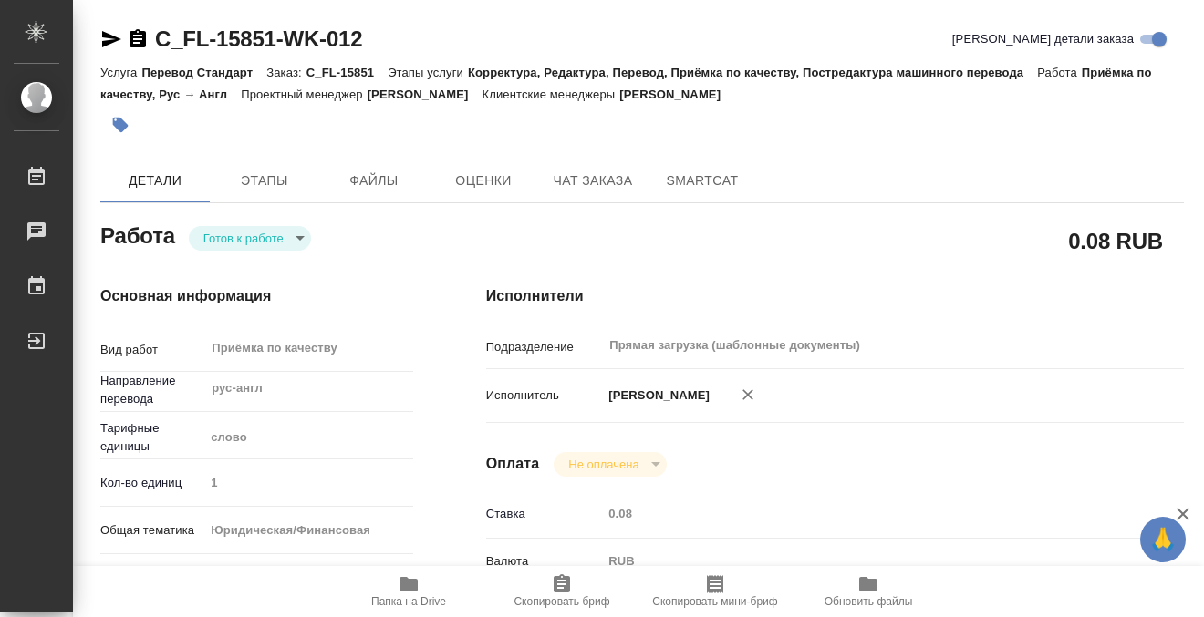
type input "1"
type input "yr-fn"
type input "5a8b8b956a9677013d343cfe"
checkbox input "true"
type input "[DATE] 13:10"
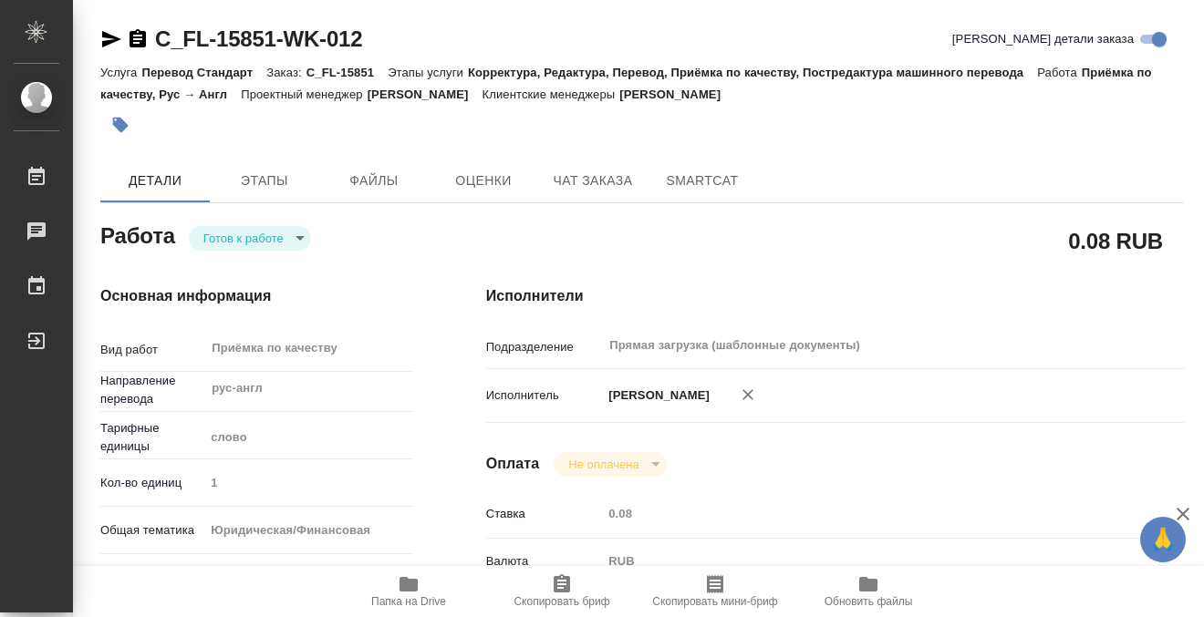
type input "[DATE] 17:30"
type input "Прямая загрузка (шаблонные документы)"
type input "notPayed"
type input "0.08"
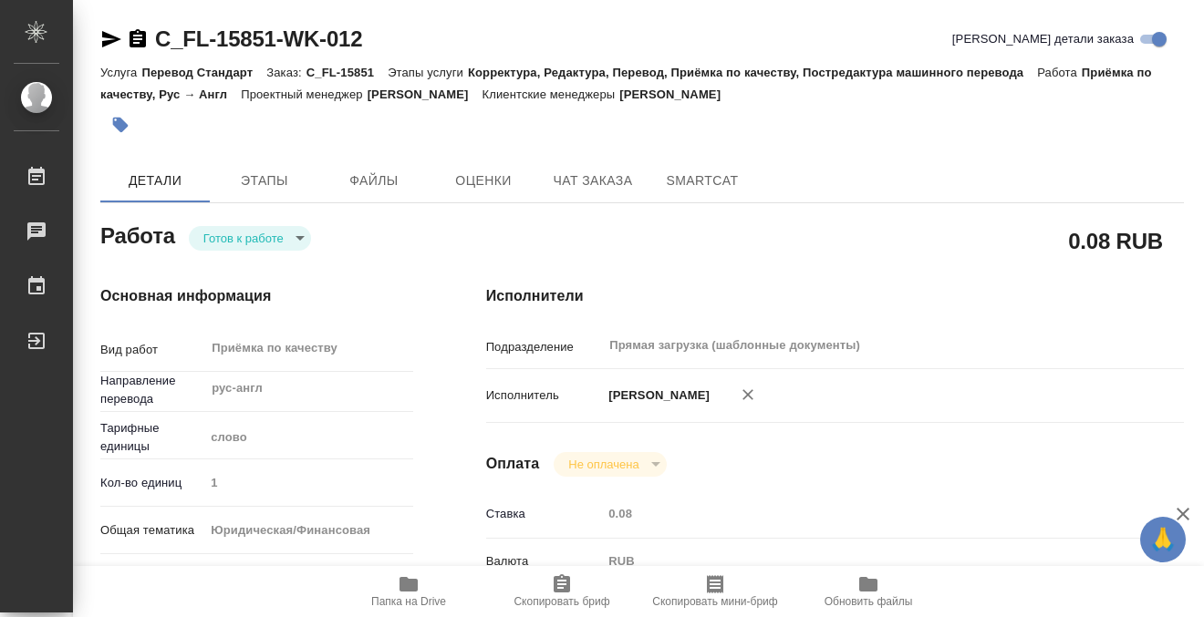
type input "RUB"
type input "[PERSON_NAME]"
type textarea "только квитанция и чек"
type textarea "x"
type textarea "/Clients/FL_C/Orders/C_FL-15851/Corrected/C_FL-15851-WK-012"
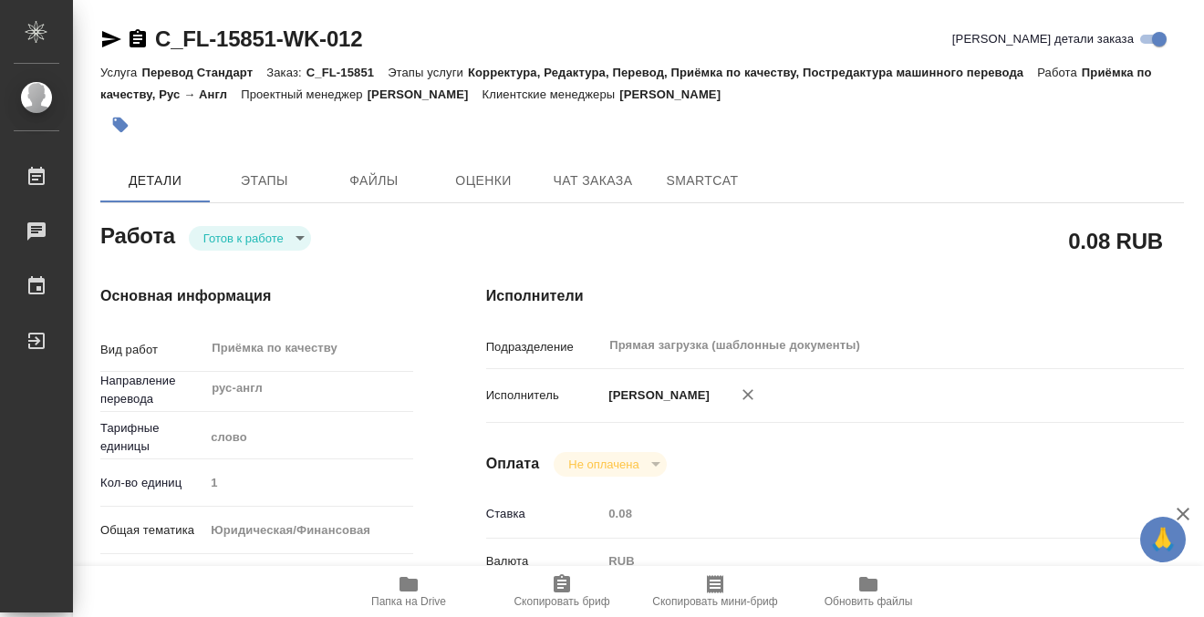
type textarea "x"
type input "C_FL-15851"
type input "Перевод Стандарт"
type input "Корректура, Редактура, Перевод, Приёмка по качеству, Постредактура машинного пе…"
type input "[PERSON_NAME]"
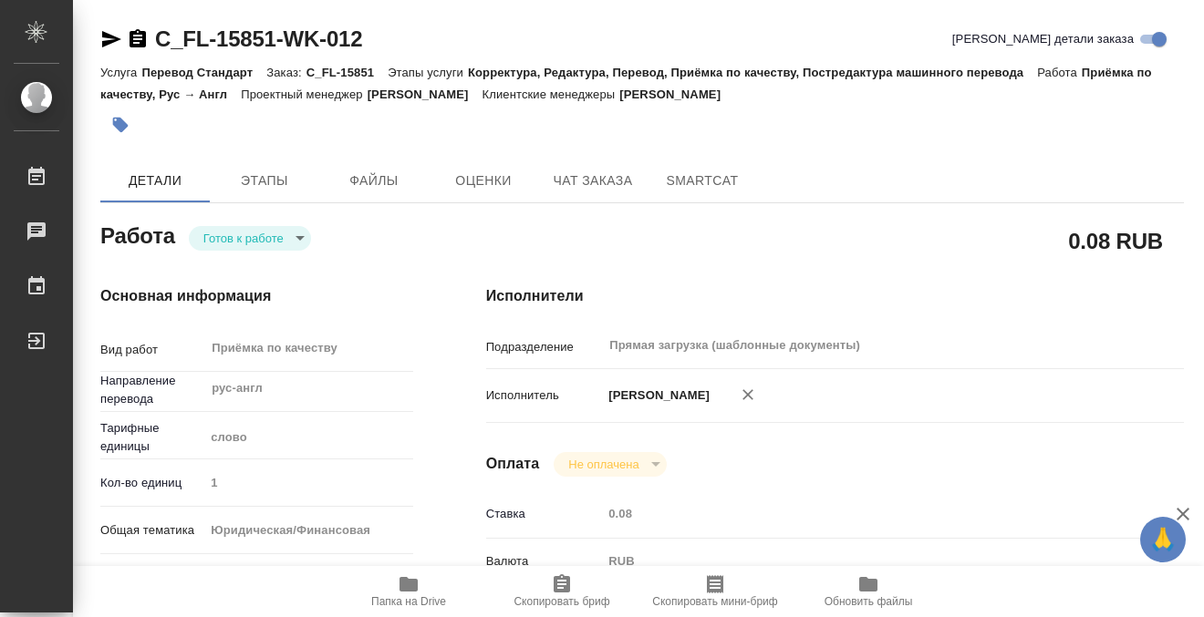
type input "[PERSON_NAME]"
type input "/Clients/FL_C/Orders/C_FL-15851"
type textarea "x"
type textarea "нот паспорт к 14, квитанцию к 17:30"
type textarea "x"
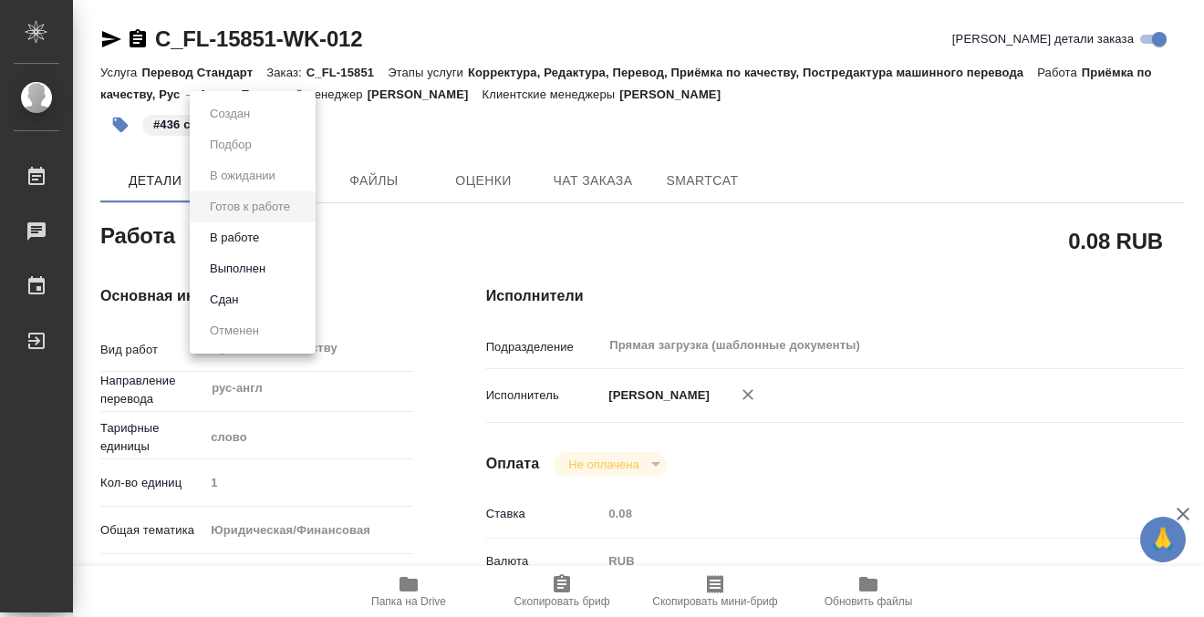
click at [234, 238] on body "🙏 .cls-1 fill:#fff; AWATERA Kobzeva Elizaveta Работы 0 Чаты График Выйти C_FL-1…" at bounding box center [602, 308] width 1204 height 617
type textarea "x"
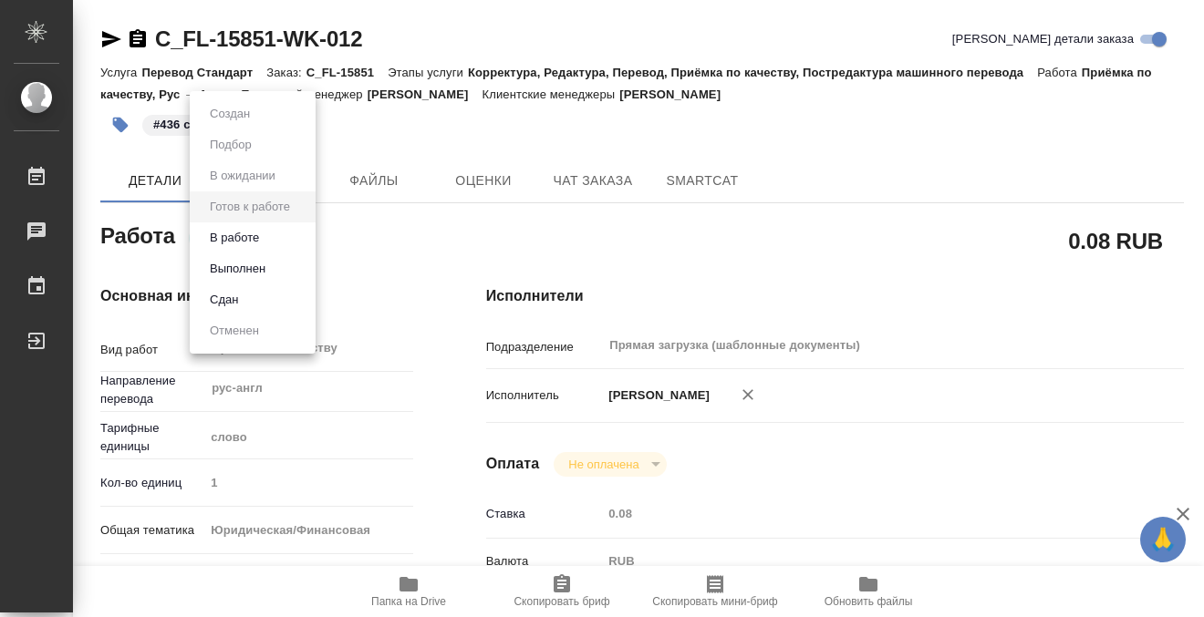
type textarea "x"
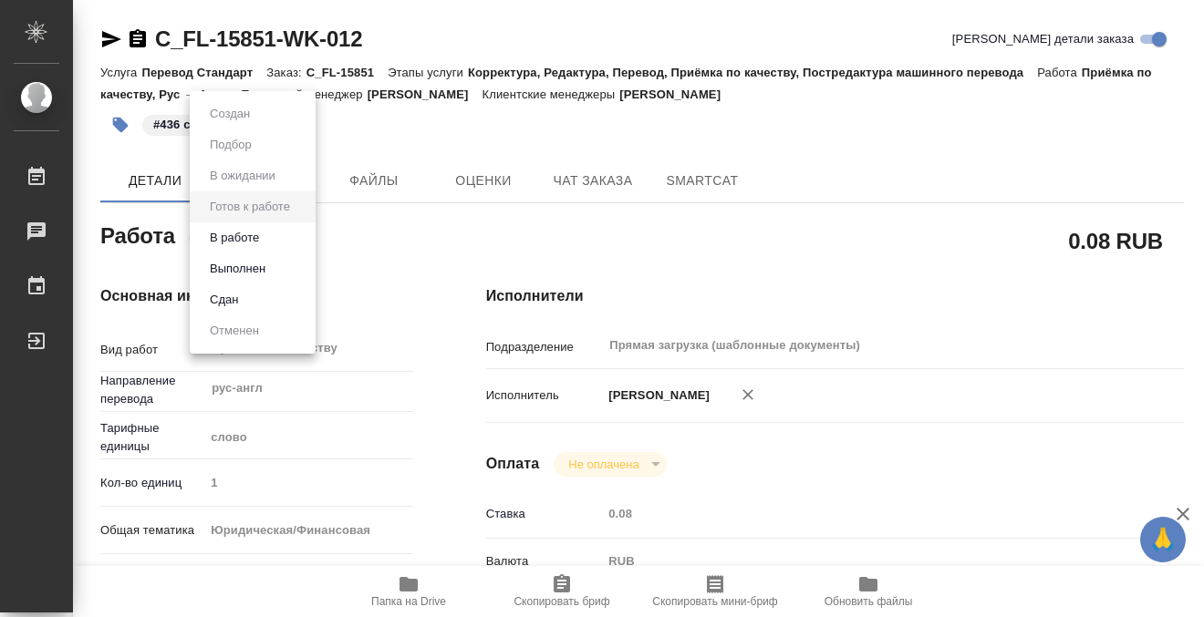
type textarea "x"
click at [247, 273] on button "Выполнен" at bounding box center [237, 269] width 67 height 20
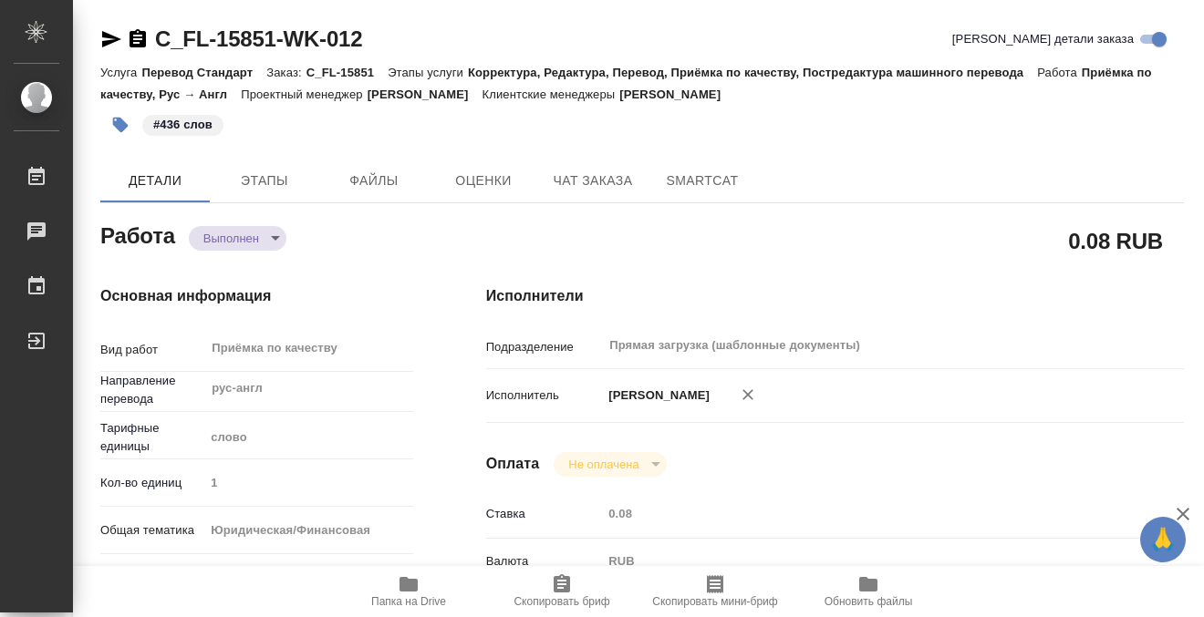
type textarea "x"
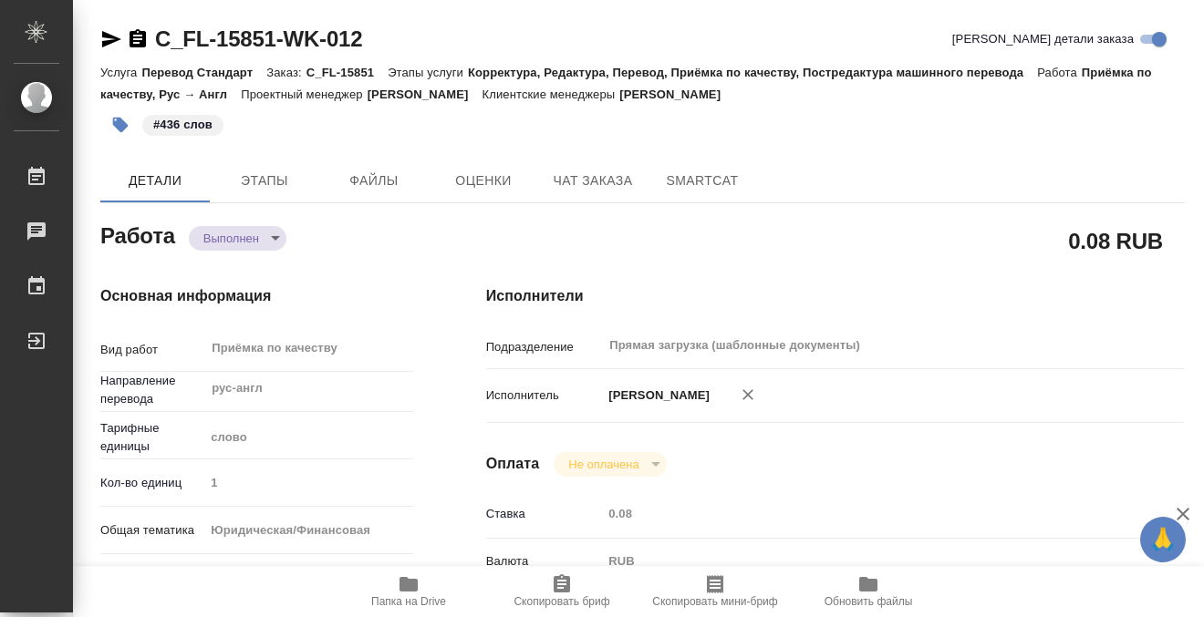
type textarea "x"
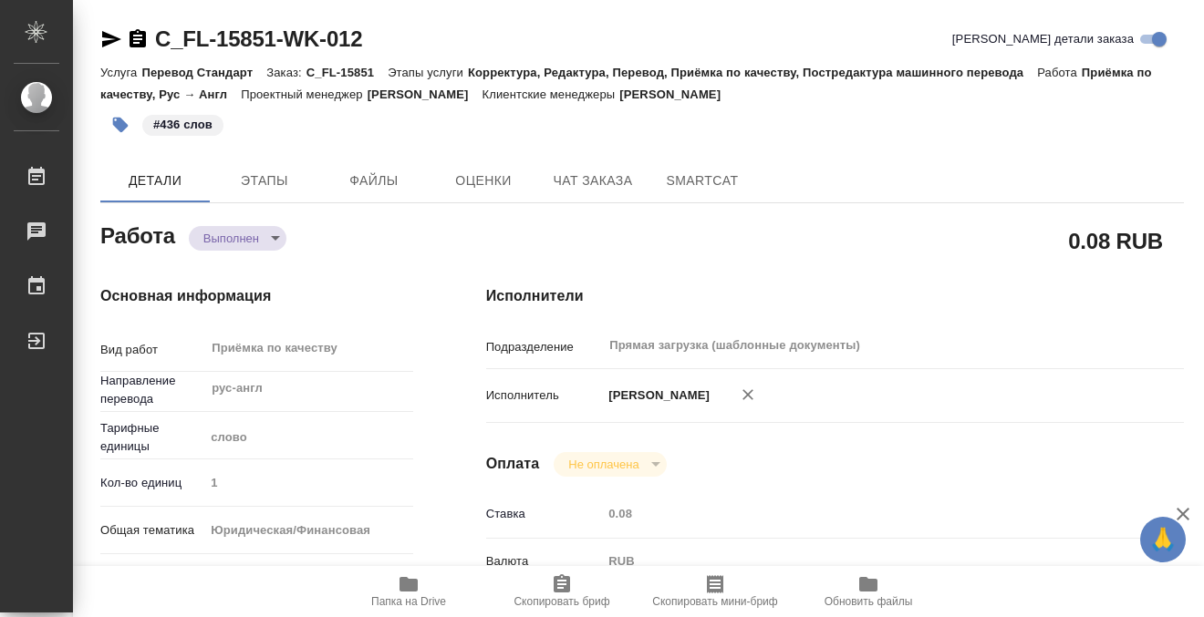
click at [134, 32] on icon "button" at bounding box center [137, 38] width 16 height 18
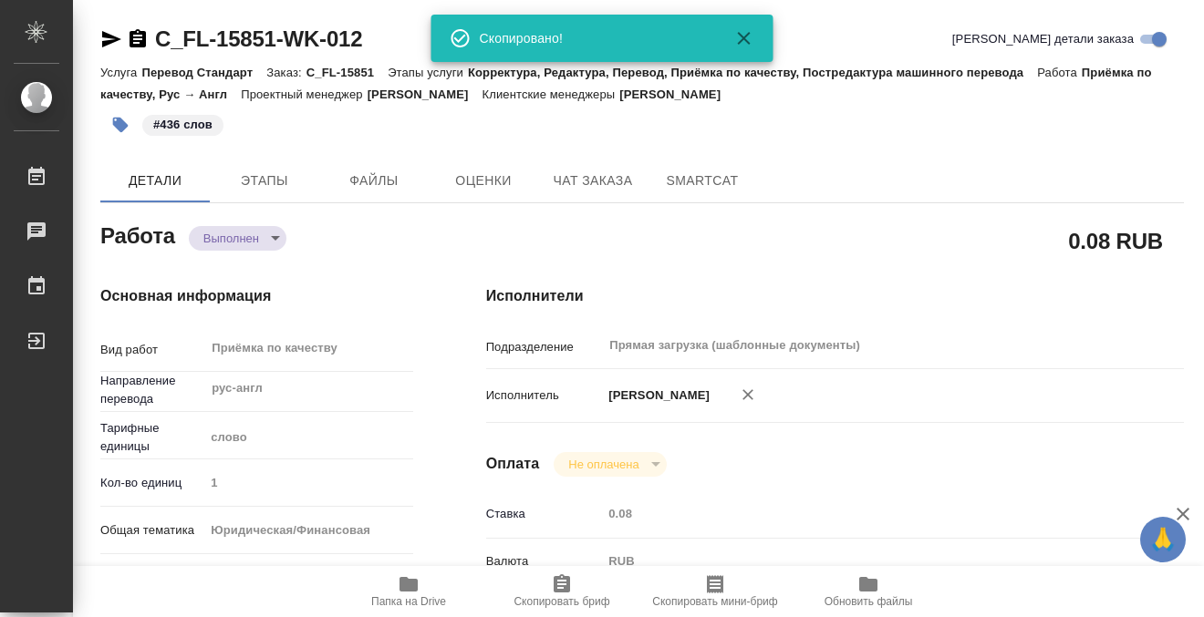
type textarea "x"
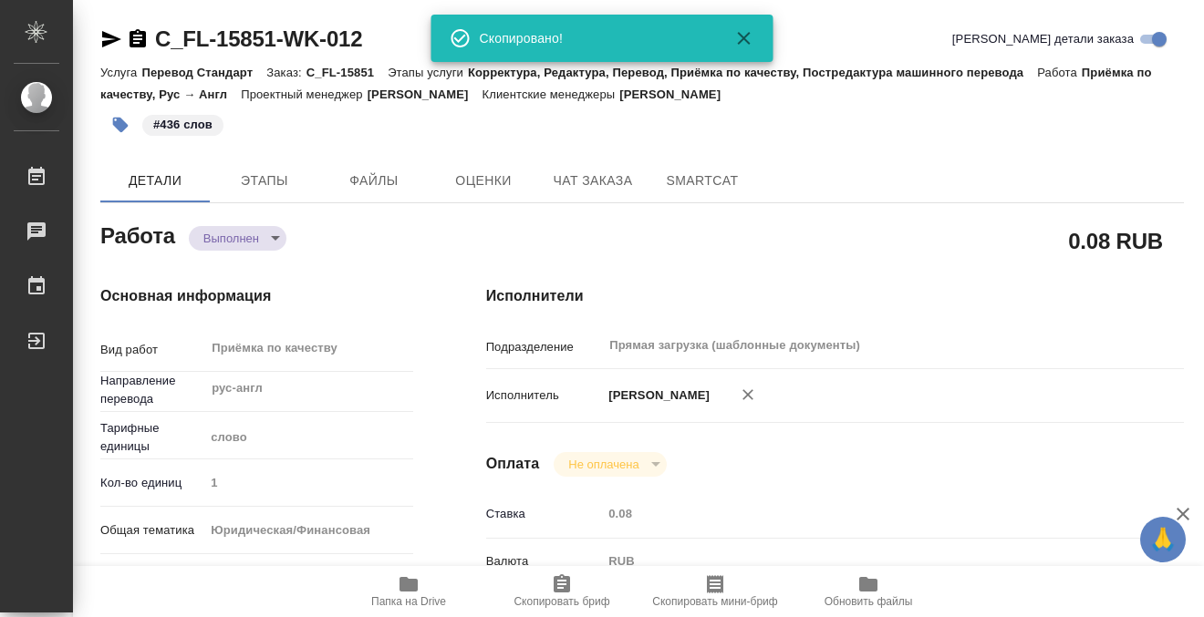
type textarea "x"
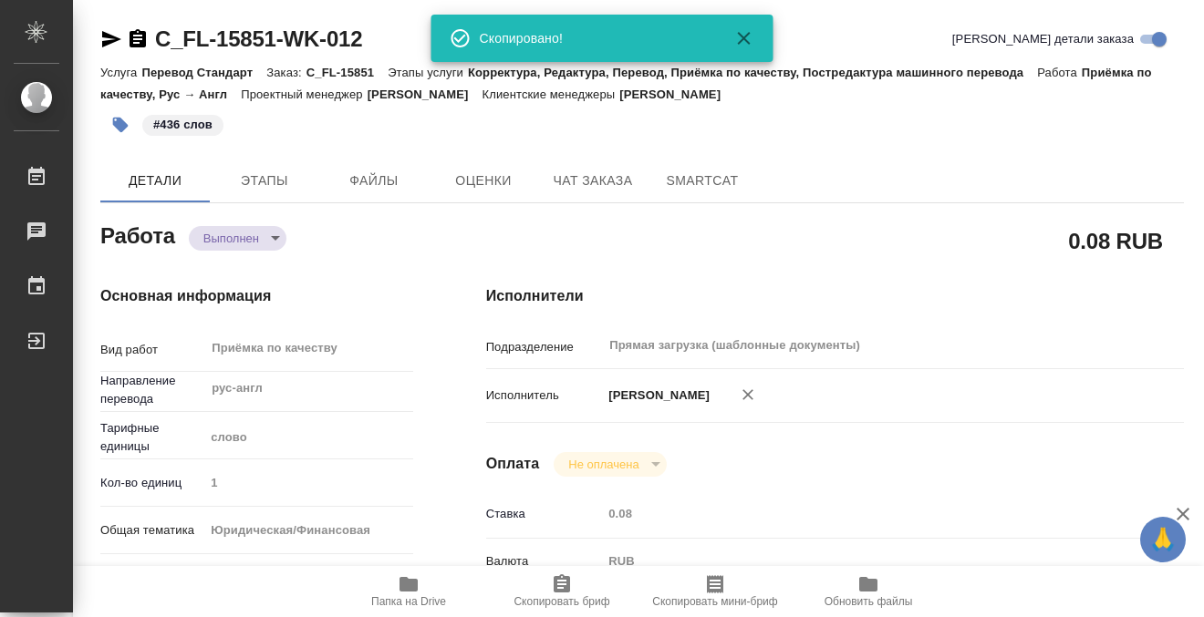
type textarea "x"
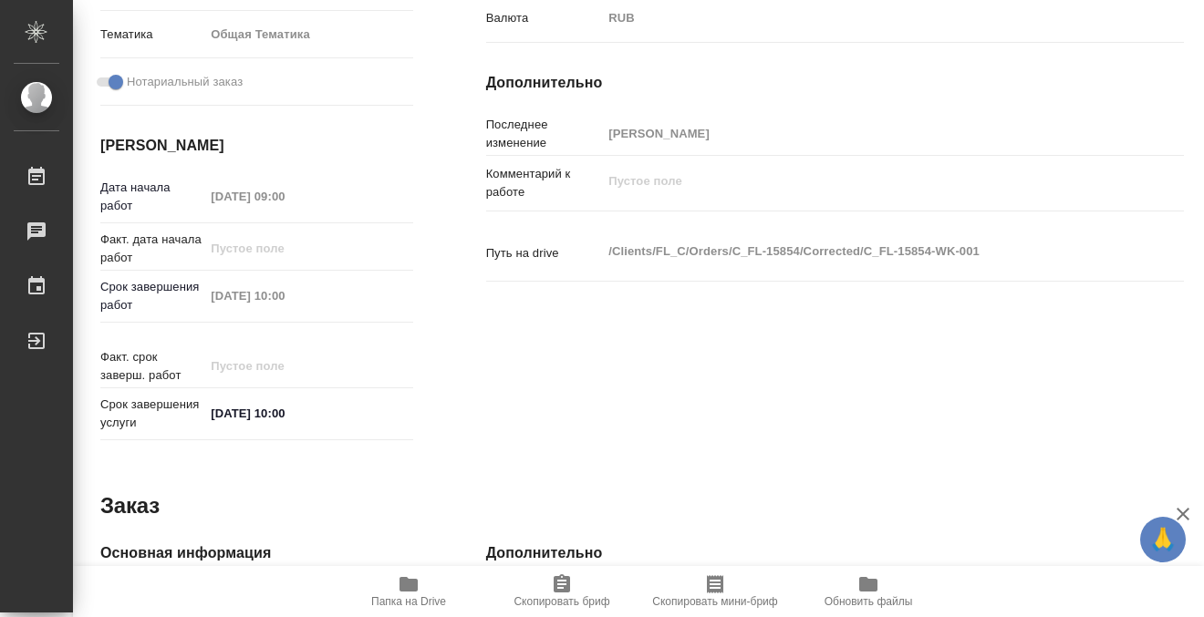
scroll to position [975, 0]
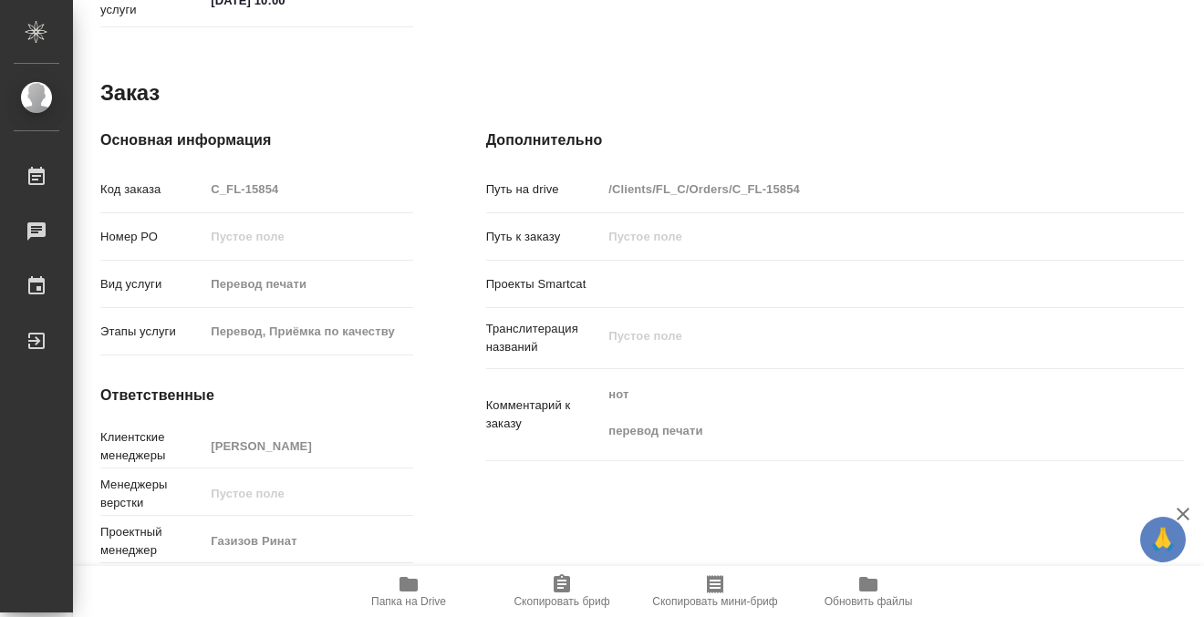
click at [408, 586] on icon "button" at bounding box center [408, 584] width 18 height 15
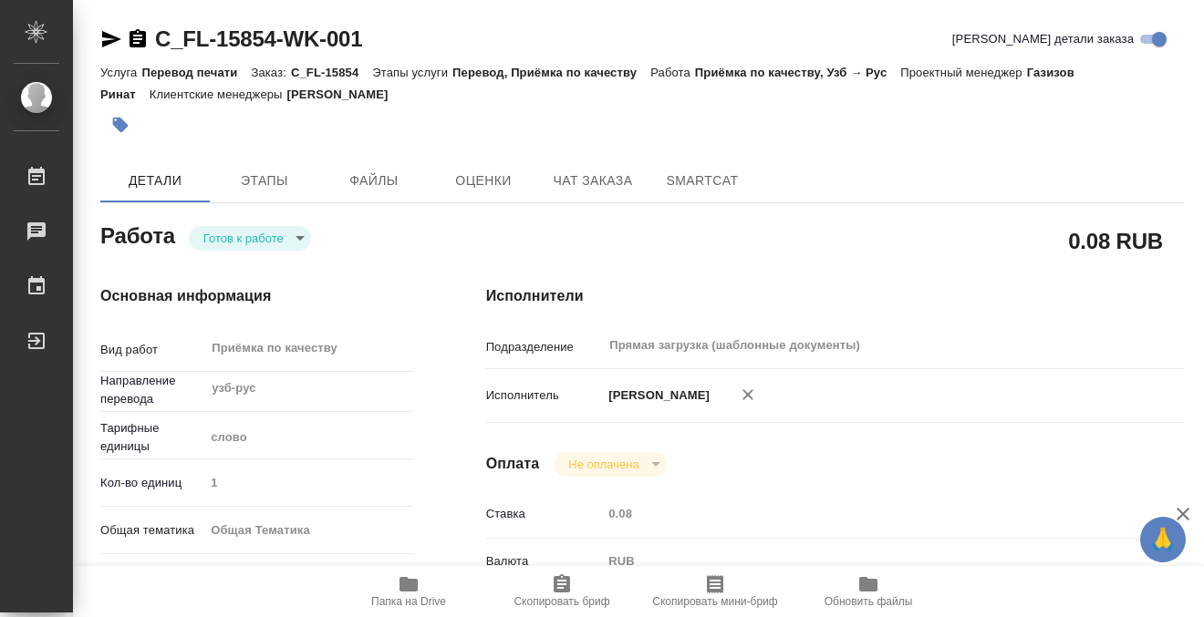
click at [119, 125] on icon "button" at bounding box center [121, 126] width 16 height 16
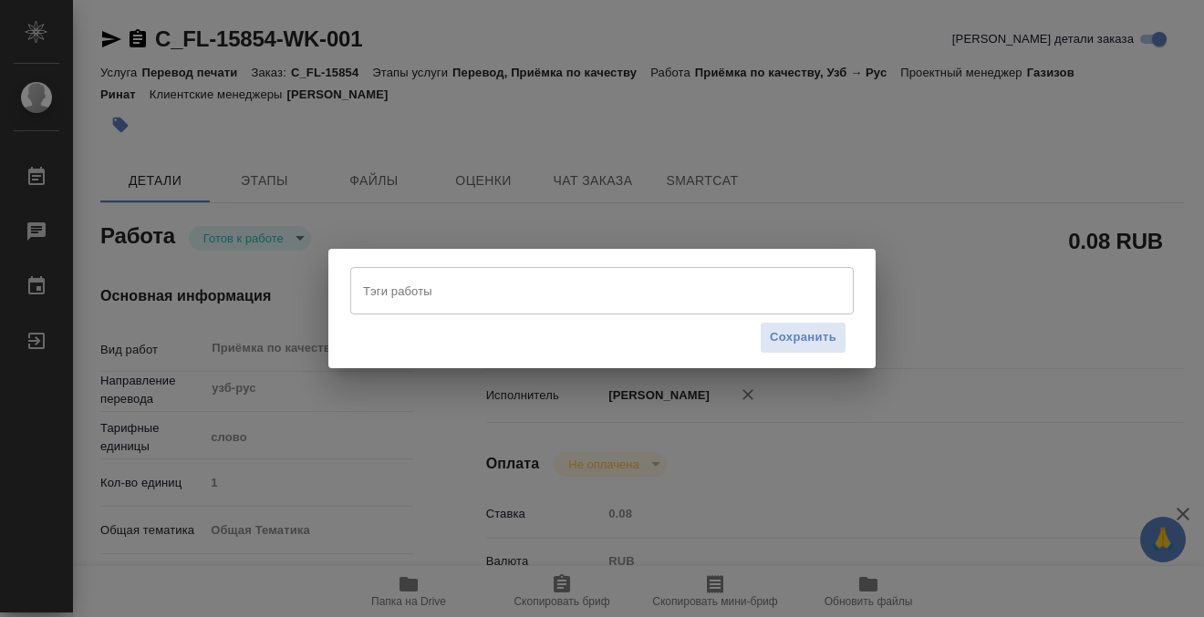
click at [412, 288] on input "Тэги работы" at bounding box center [584, 290] width 452 height 31
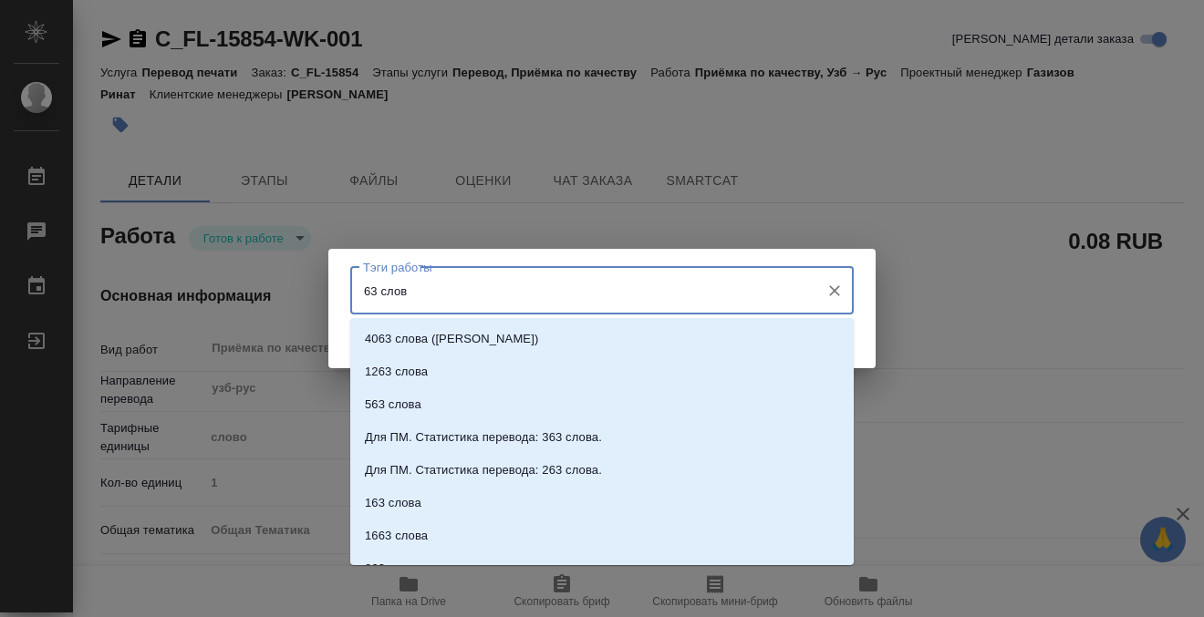
type input "63 слова"
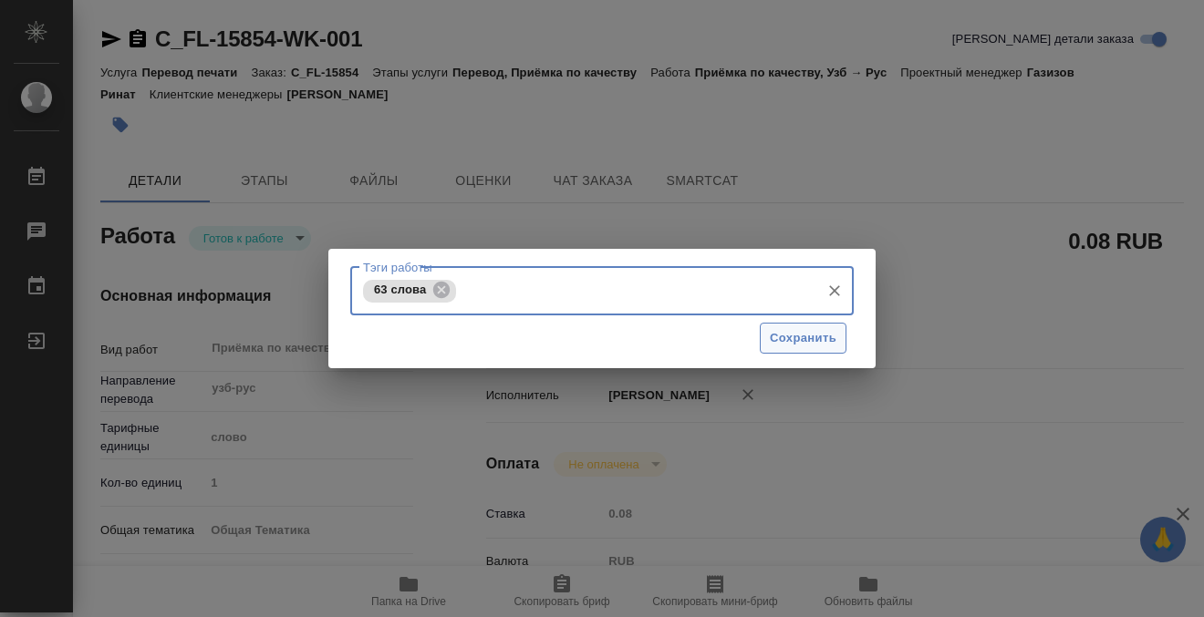
click at [789, 342] on span "Сохранить" at bounding box center [803, 338] width 67 height 21
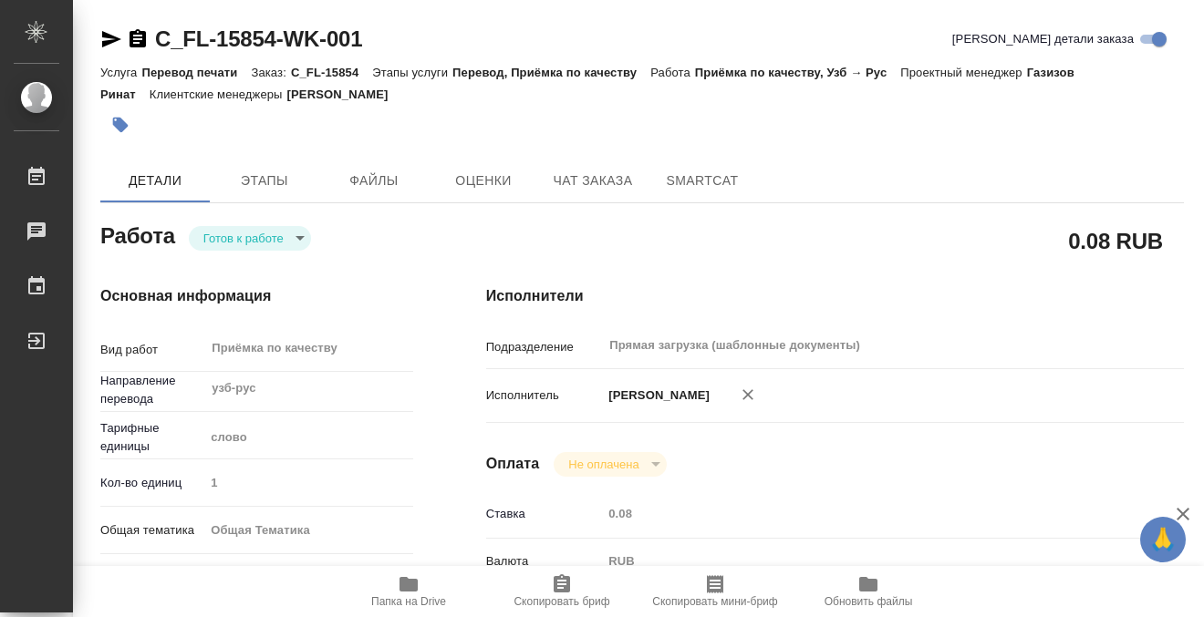
type input "readyForWork"
type input "узб-рус"
type input "5a8b1489cc6b4906c91bfd90"
type input "1"
type input "obtem"
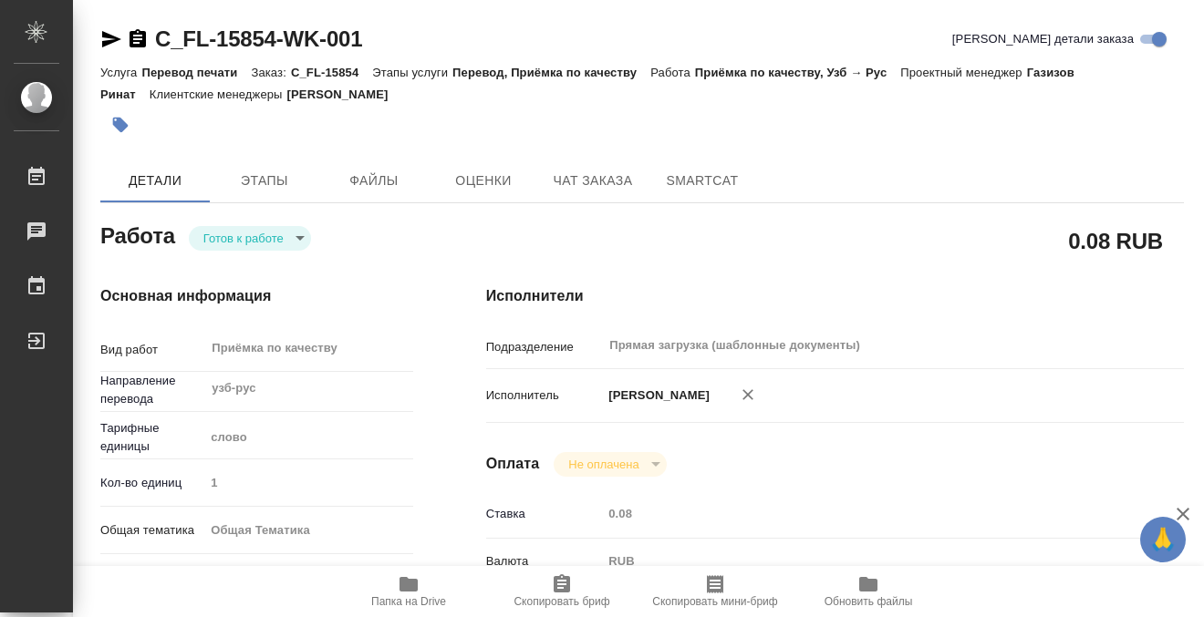
type input "6012b1ca196b0e5c9229a120"
checkbox input "true"
type input "01.09.2025 09:00"
type input "01.09.2025 10:00"
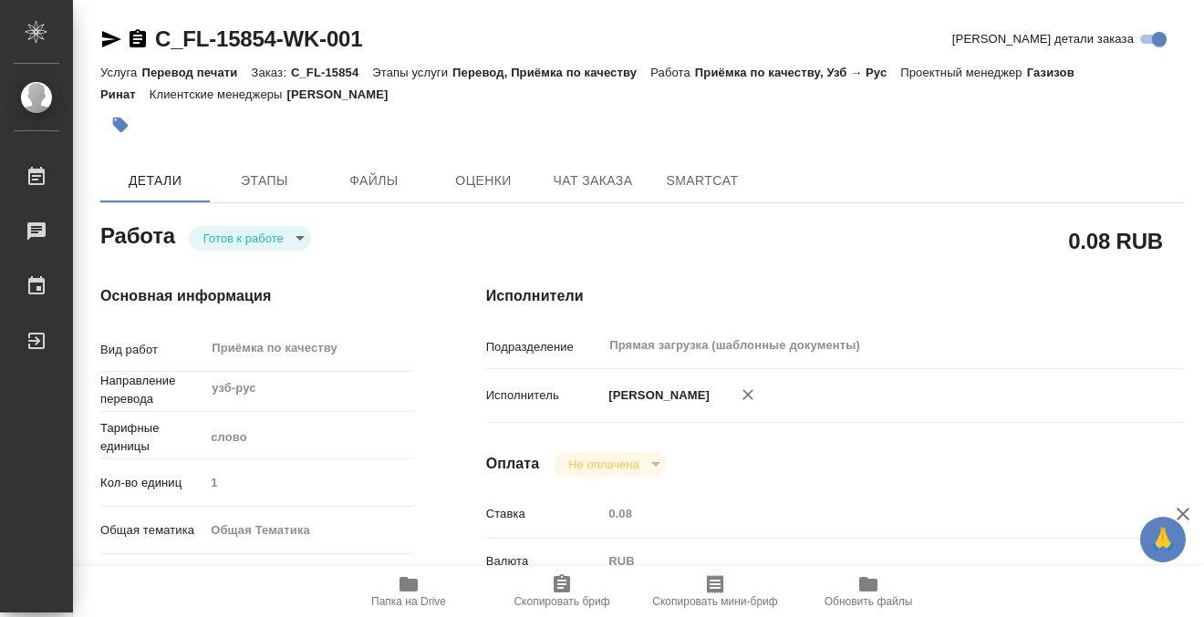
type input "Прямая загрузка (шаблонные документы)"
type input "notPayed"
type input "0.08"
type input "RUB"
type input "[PERSON_NAME]"
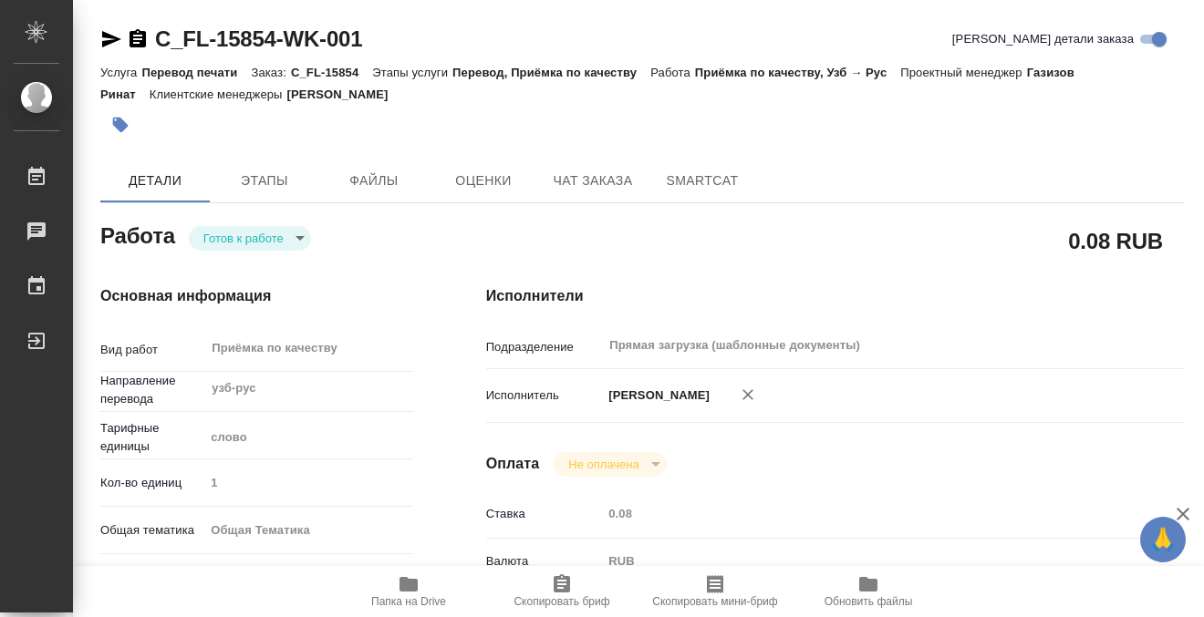
type input "C_FL-15854"
type input "Перевод печати"
type input "Перевод, Приёмка по качеству"
type input "[PERSON_NAME]"
type input "/Clients/FL_C/Orders/C_FL-15854"
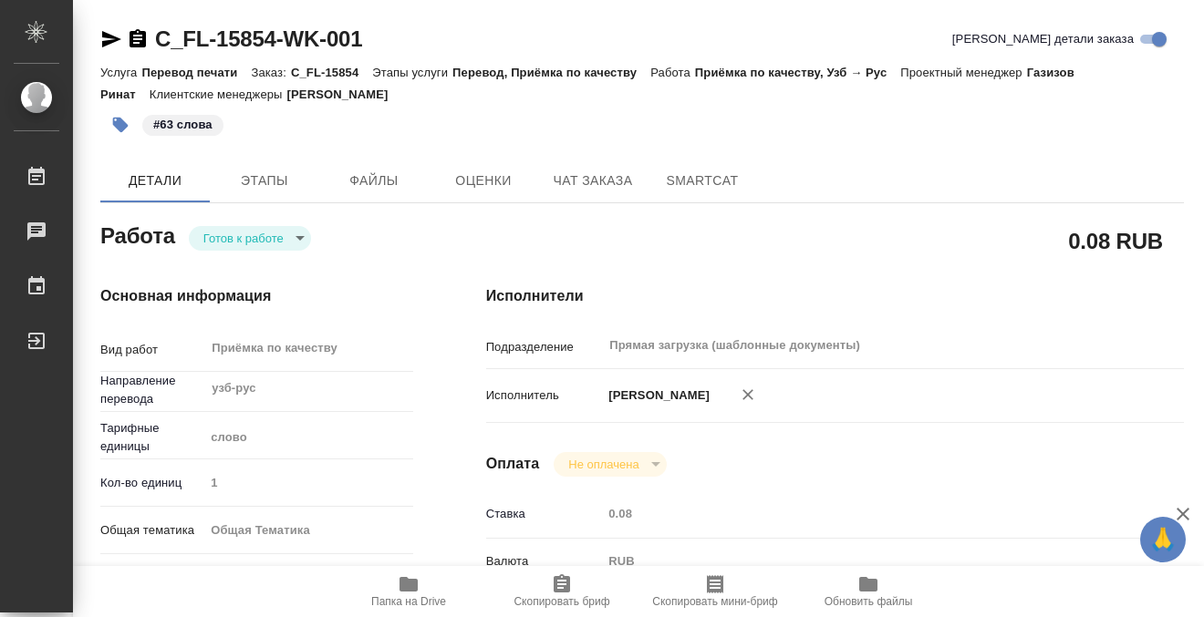
click at [272, 245] on body "🙏 .cls-1 fill:#fff; AWATERA Kobzeva Elizaveta Работы 0 Чаты График Выйти C_FL-1…" at bounding box center [602, 308] width 1204 height 617
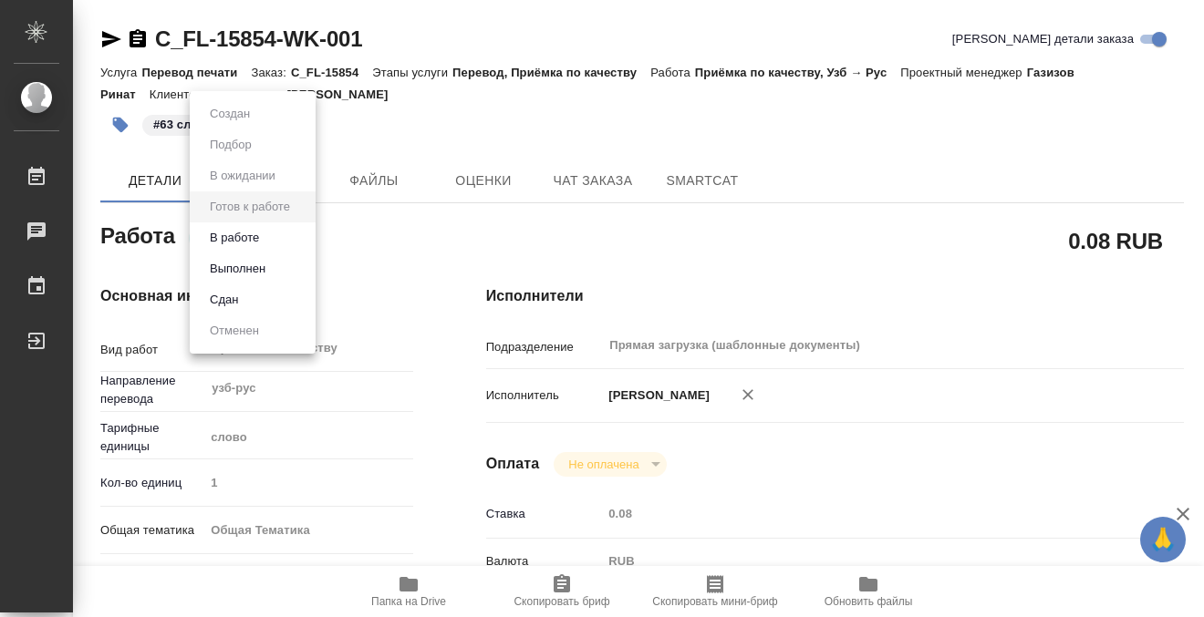
click at [285, 265] on li "Выполнен" at bounding box center [253, 269] width 126 height 31
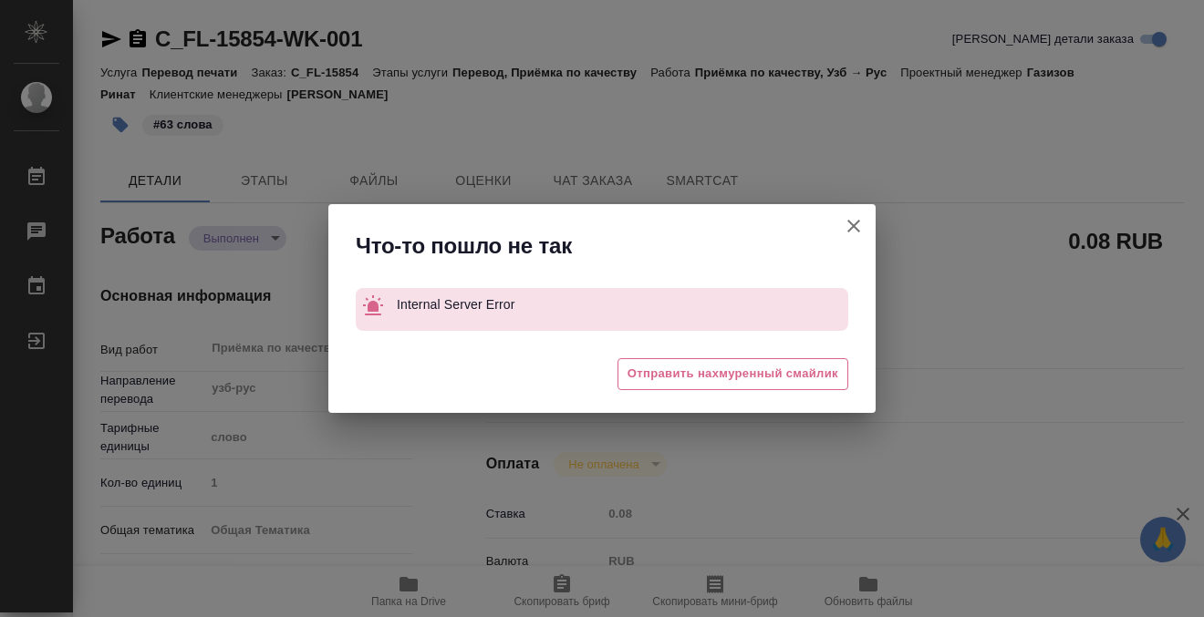
type textarea "x"
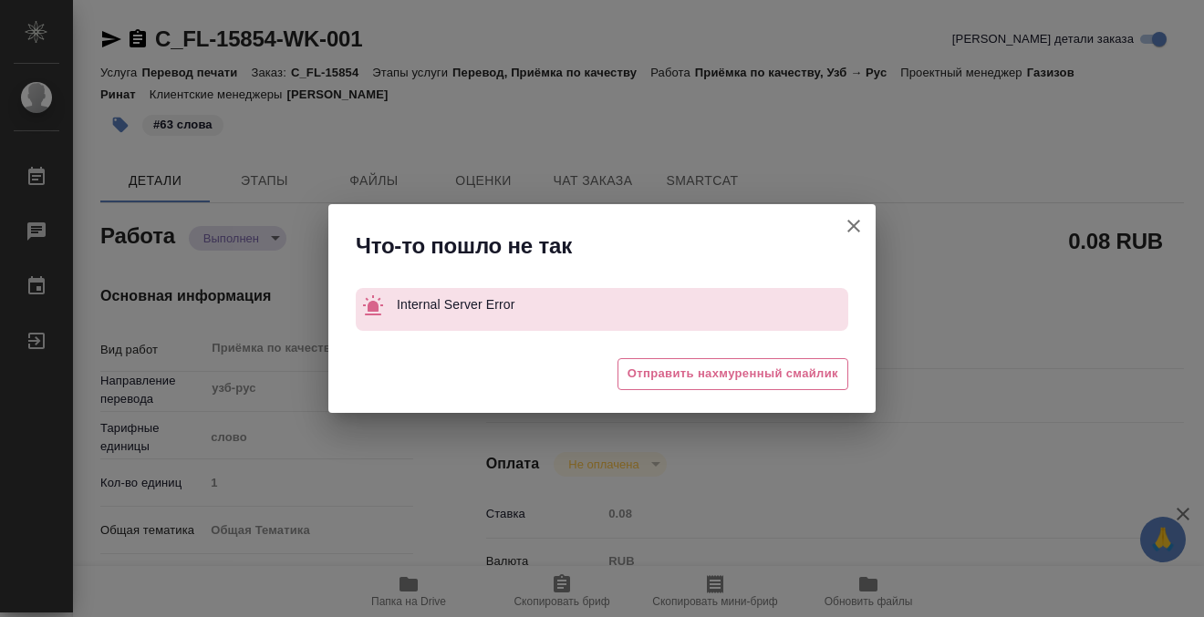
type textarea "x"
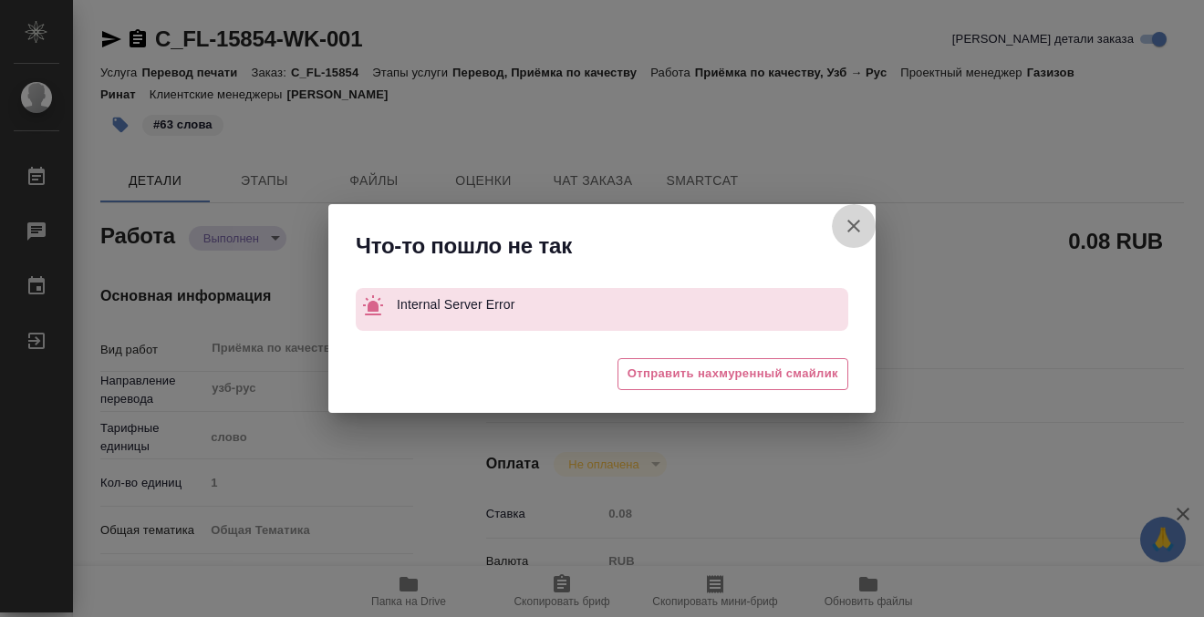
click at [862, 228] on icon "button" at bounding box center [854, 226] width 22 height 22
type textarea "x"
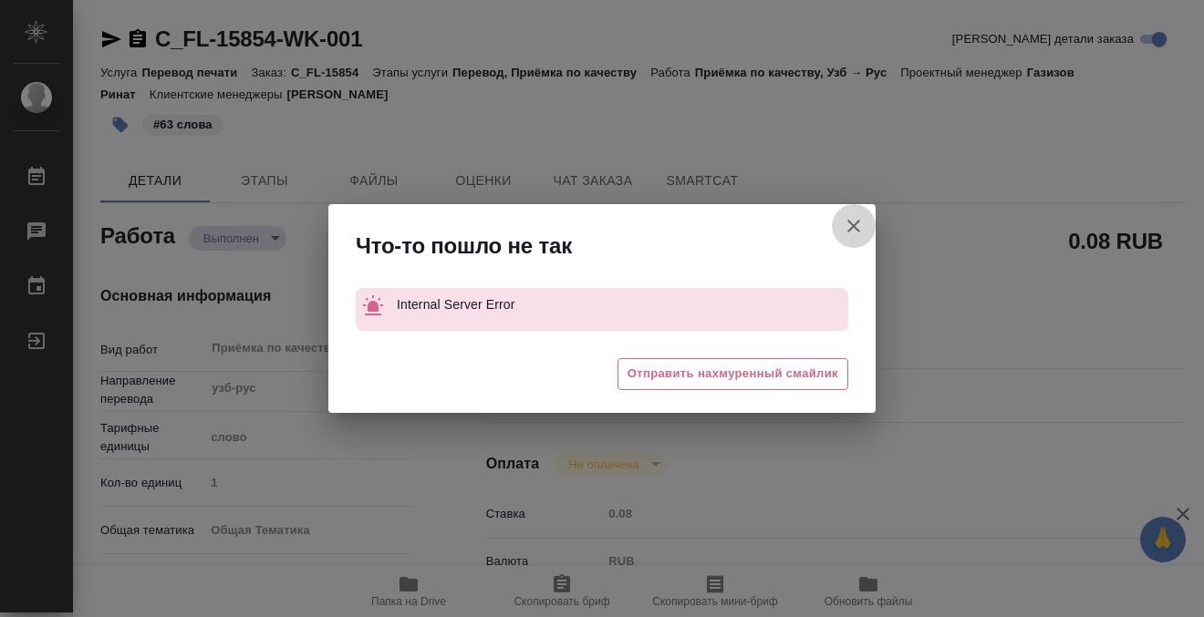
type textarea "x"
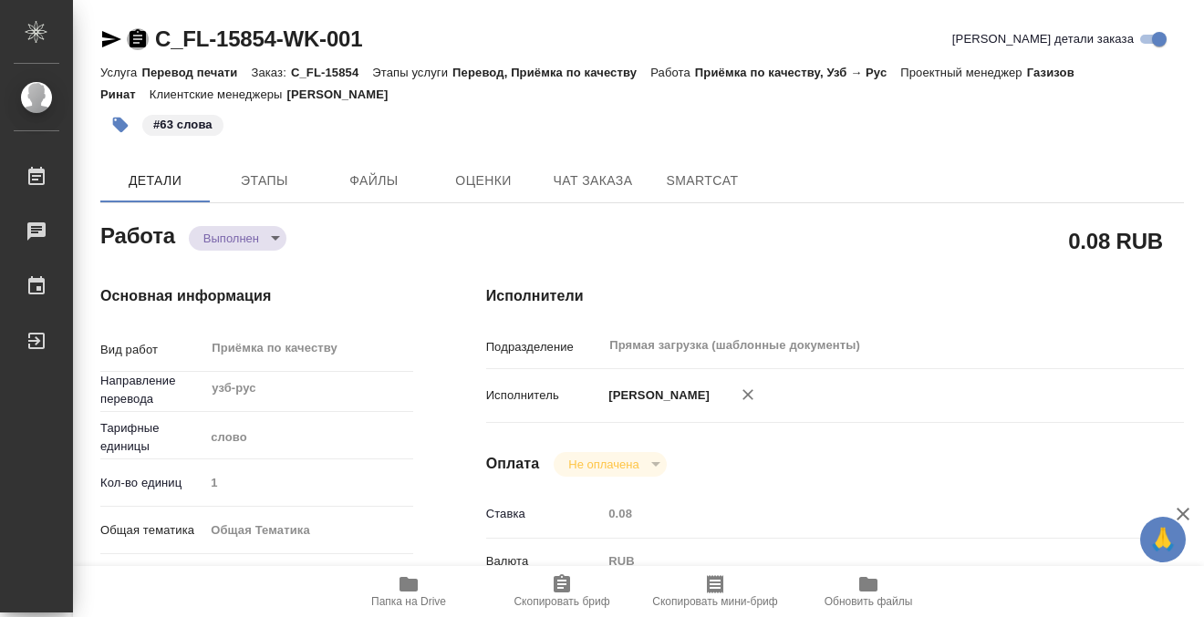
click at [146, 32] on icon "button" at bounding box center [138, 39] width 22 height 22
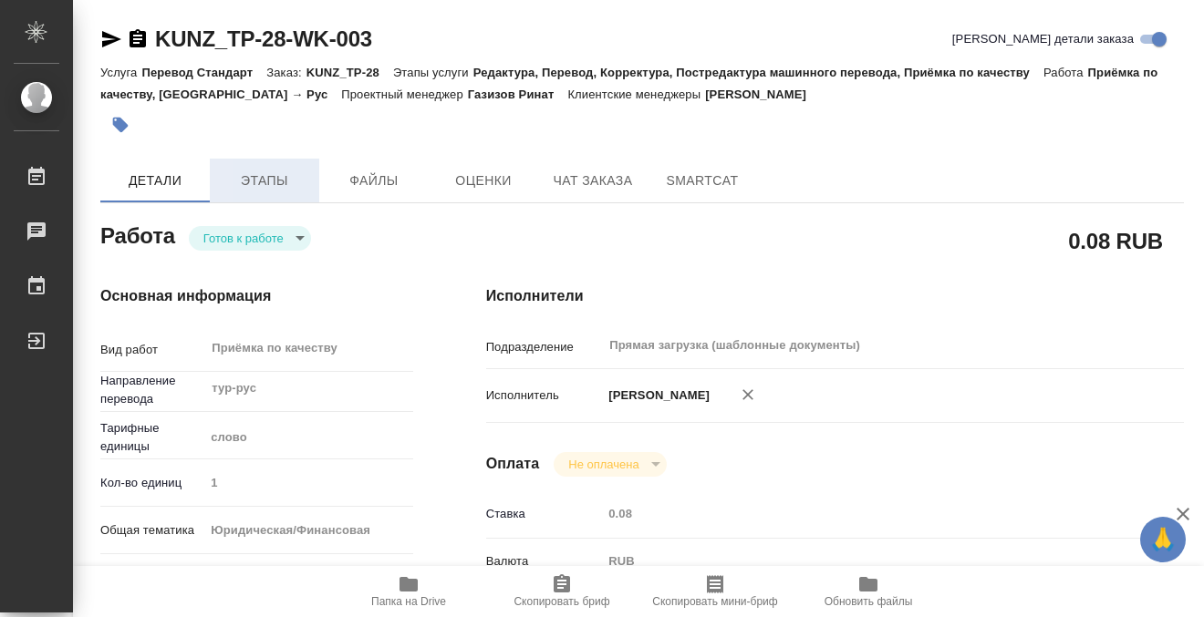
click at [306, 187] on span "Этапы" at bounding box center [265, 181] width 88 height 23
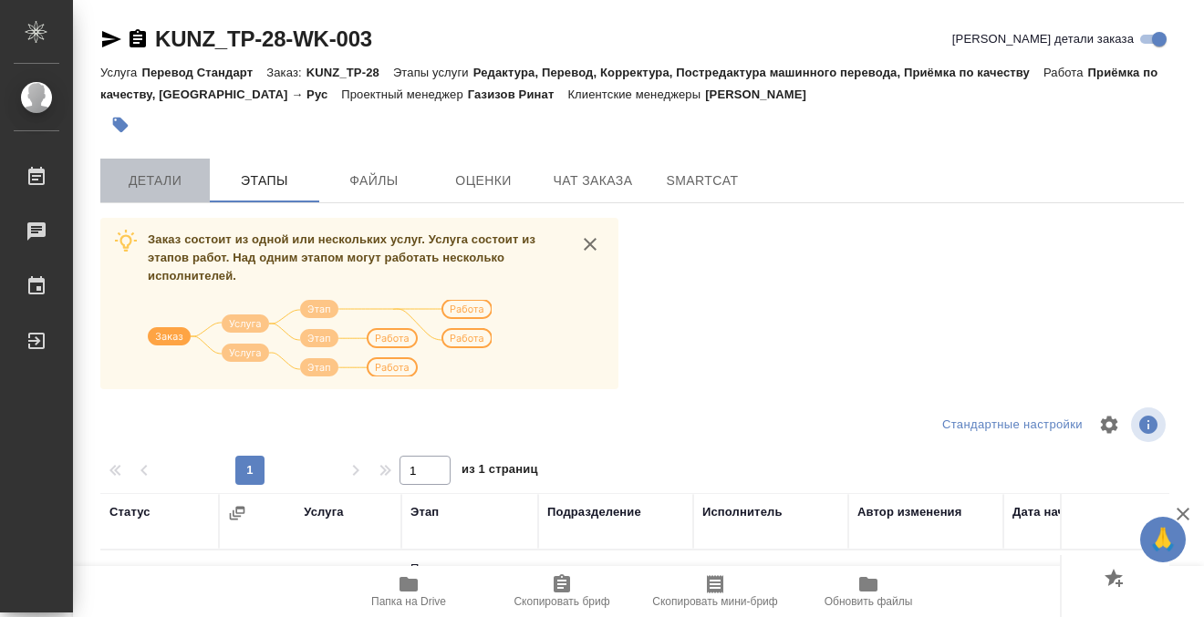
click at [178, 178] on span "Детали" at bounding box center [155, 181] width 88 height 23
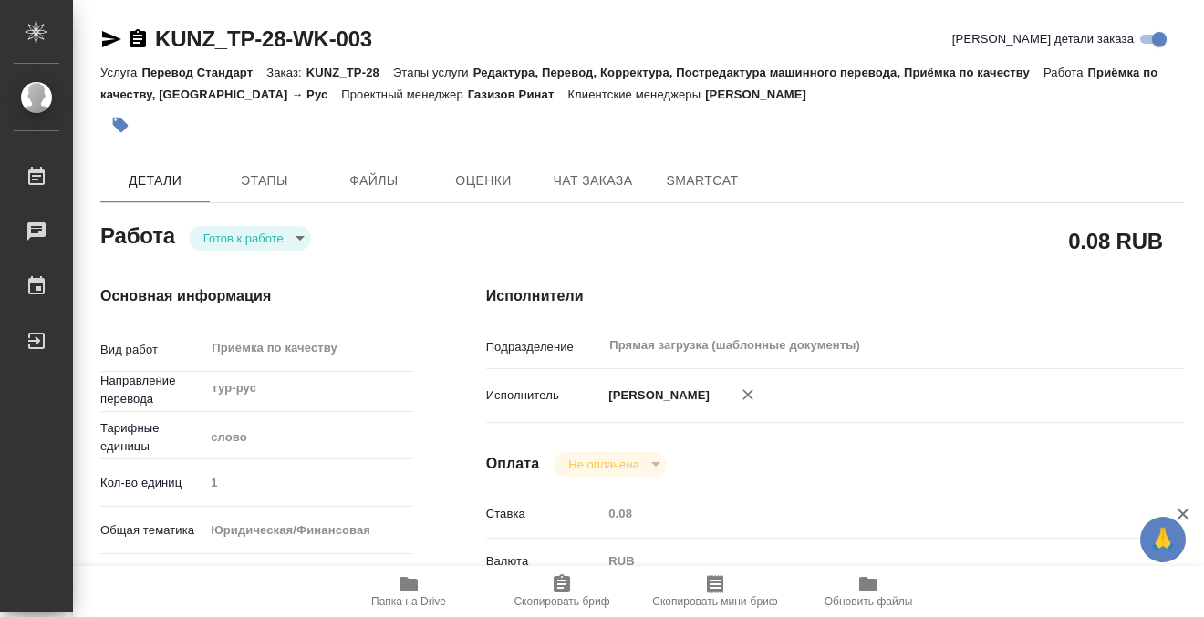
type textarea "x"
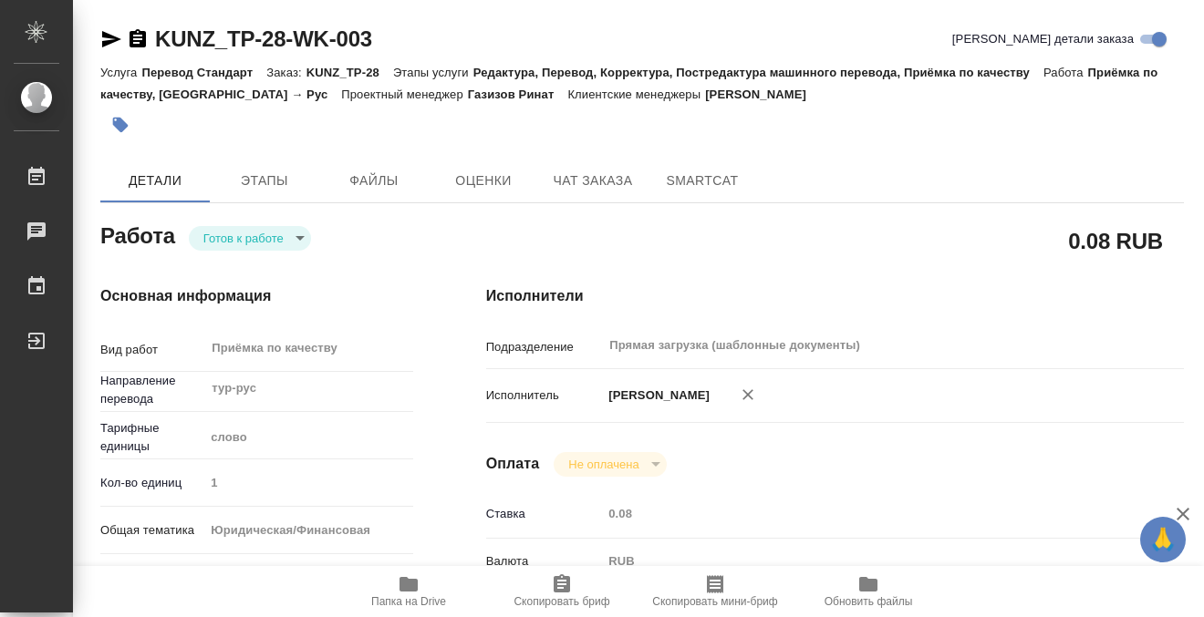
type textarea "x"
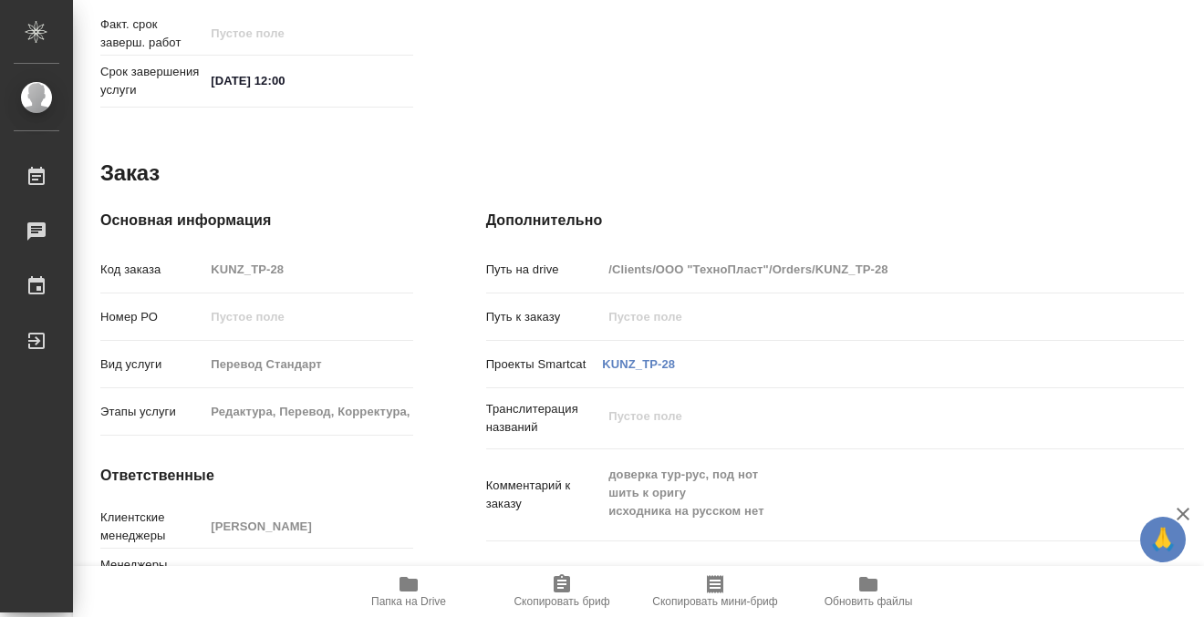
scroll to position [975, 0]
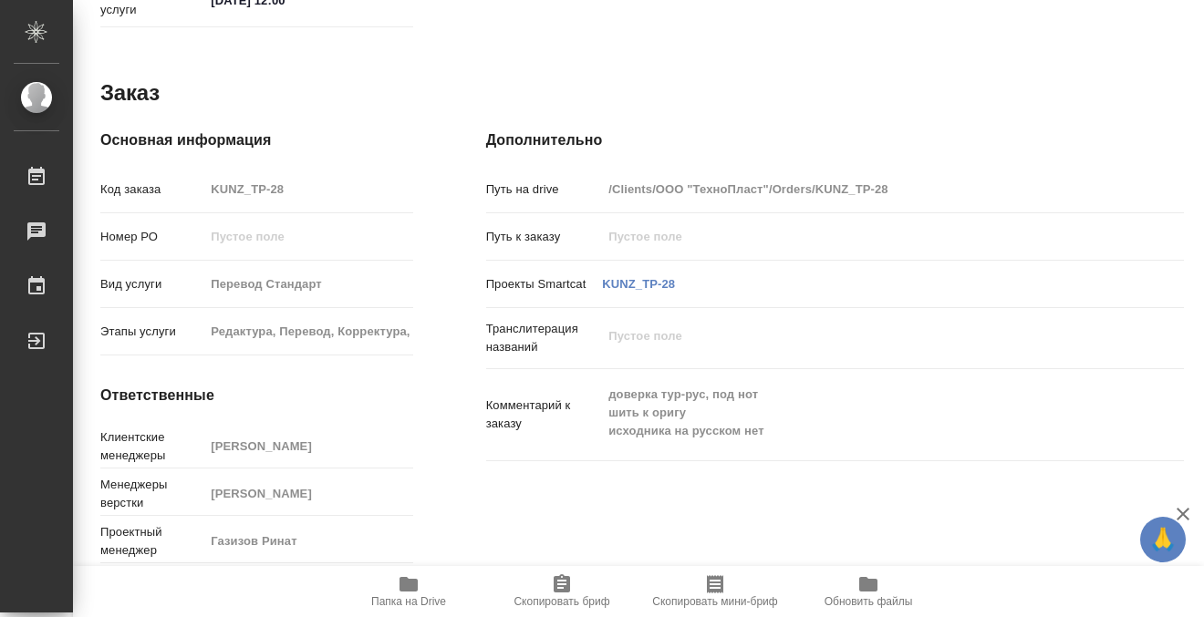
type textarea "x"
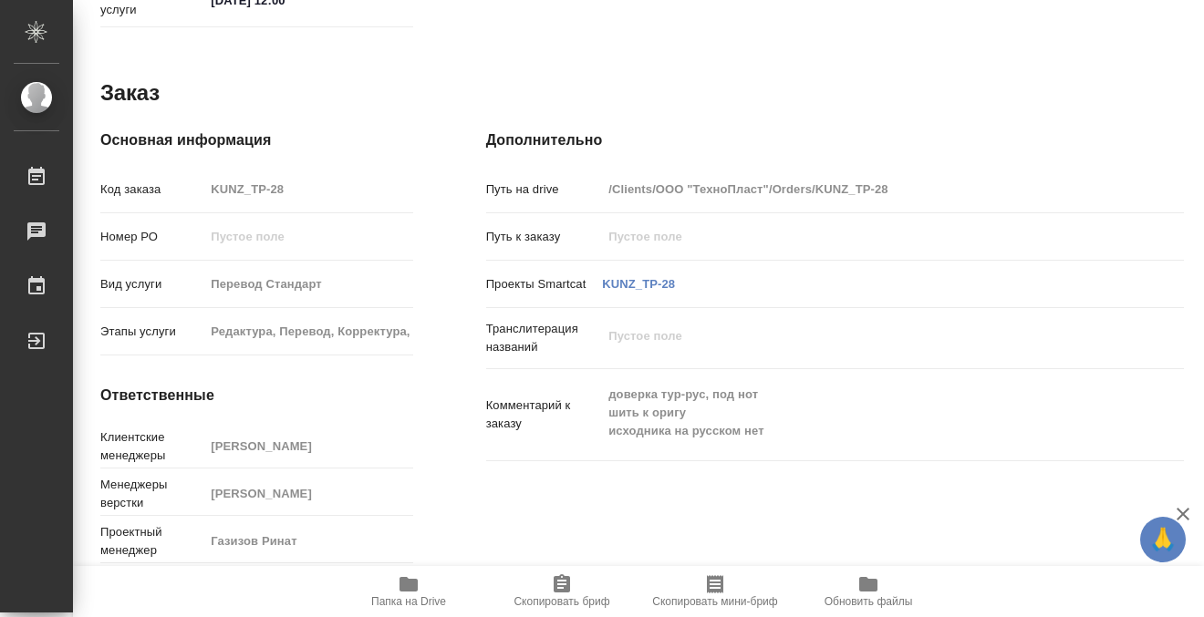
click at [415, 582] on icon "button" at bounding box center [408, 584] width 18 height 15
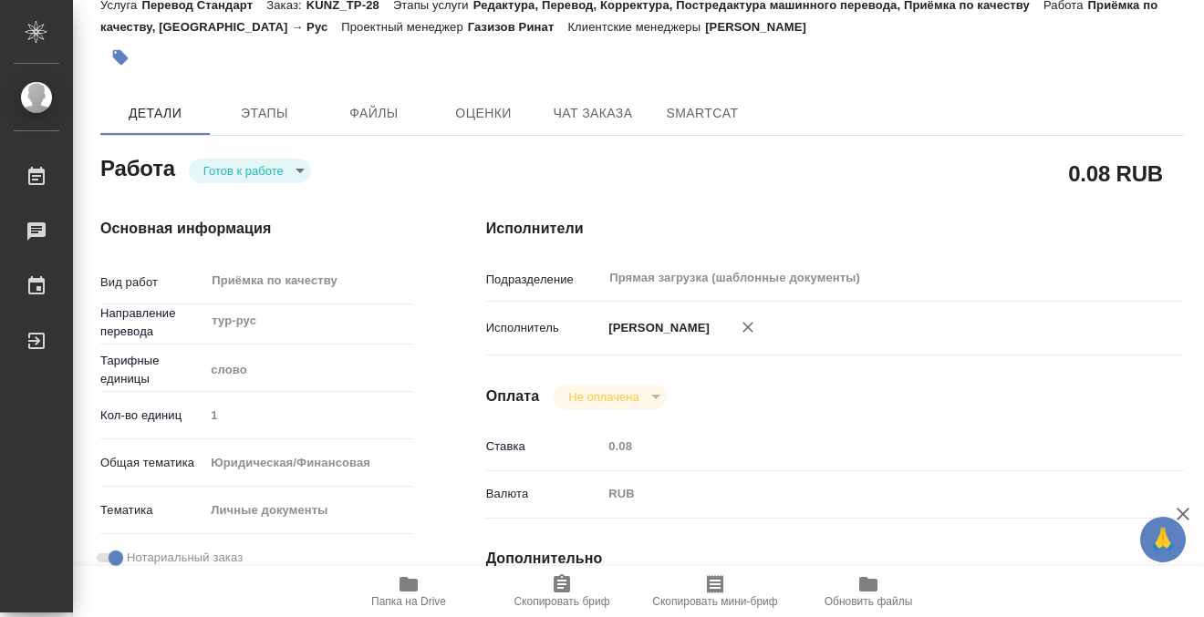
scroll to position [0, 0]
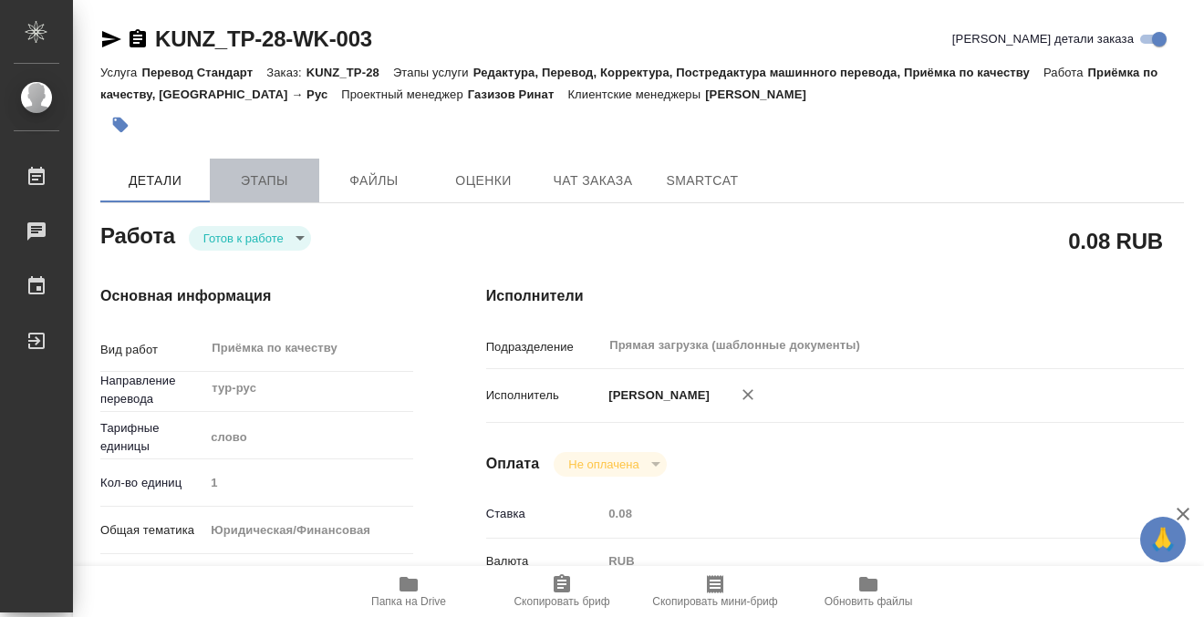
click at [238, 170] on span "Этапы" at bounding box center [265, 181] width 88 height 23
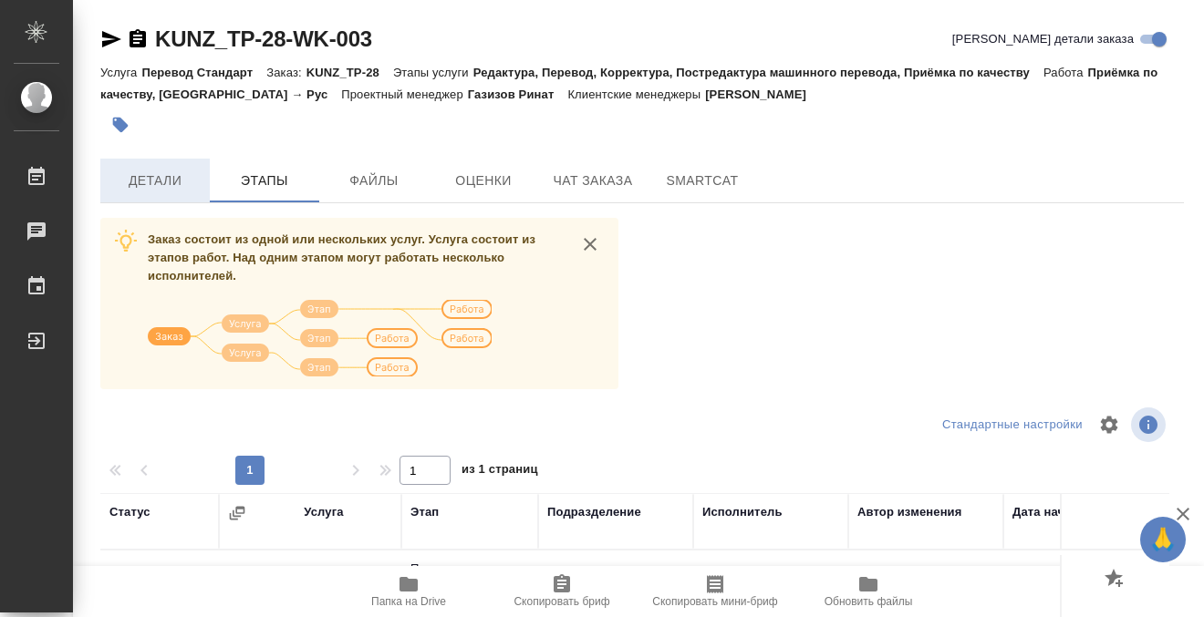
click at [167, 185] on span "Детали" at bounding box center [155, 181] width 88 height 23
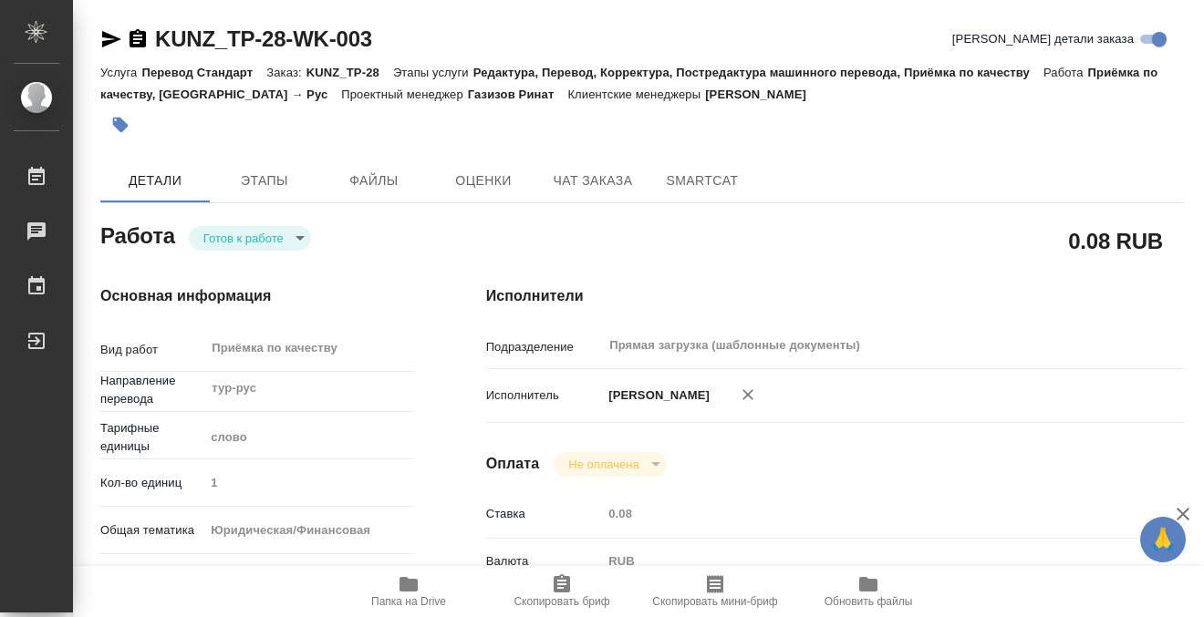
type textarea "x"
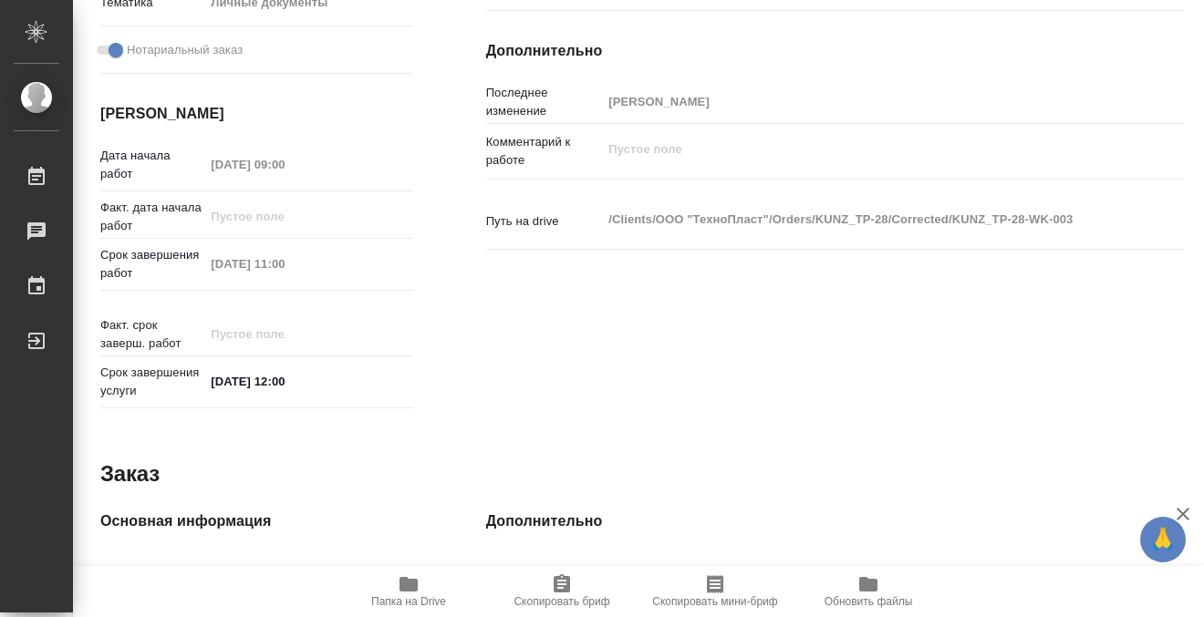
type textarea "x"
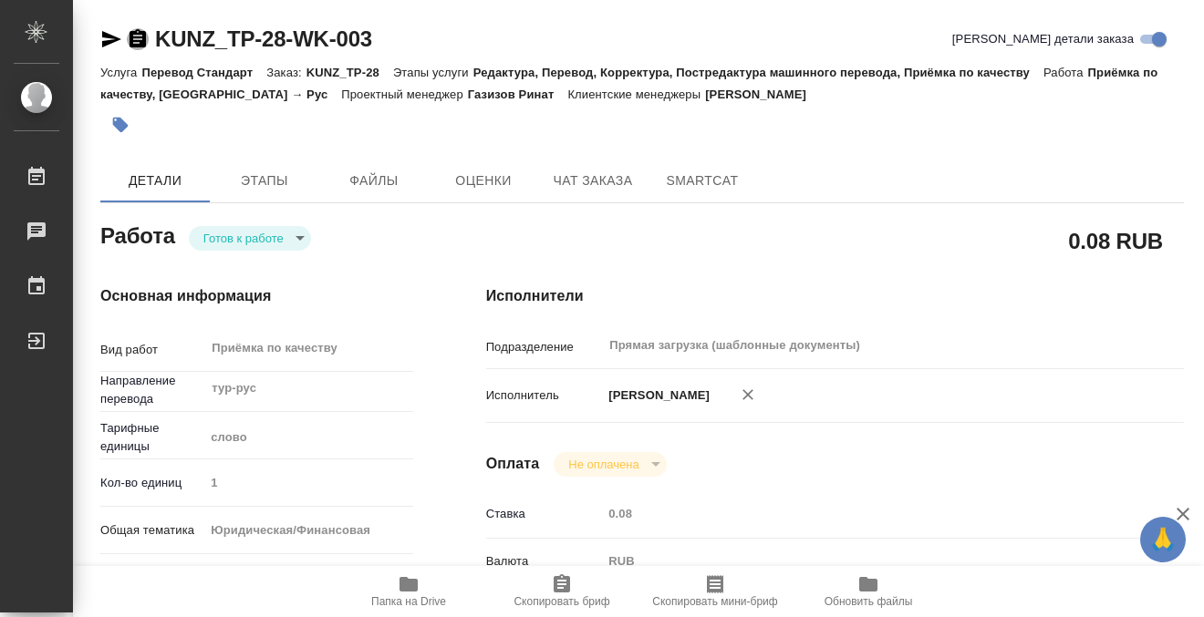
click at [138, 41] on icon "button" at bounding box center [137, 38] width 16 height 18
